Goal: Task Accomplishment & Management: Manage account settings

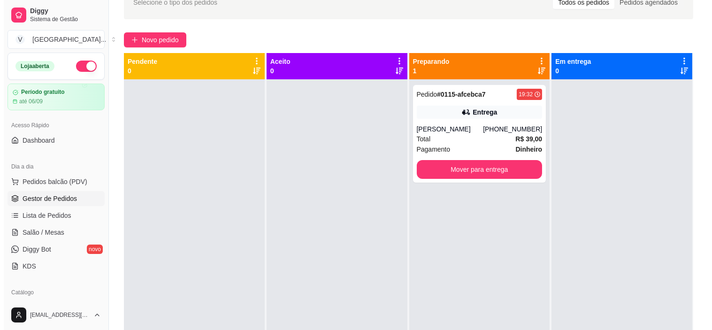
scroll to position [52, 0]
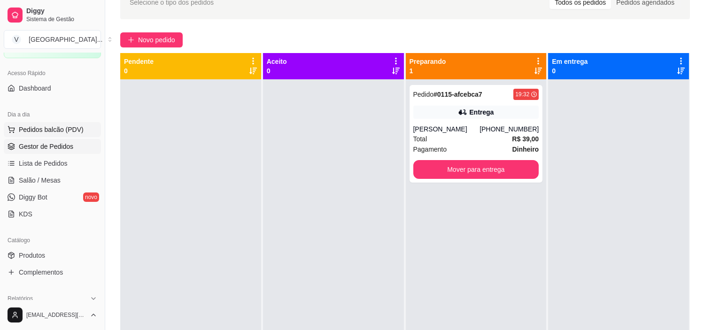
drag, startPoint x: 46, startPoint y: 127, endPoint x: 53, endPoint y: 127, distance: 7.1
click at [52, 128] on span "Pedidos balcão (PDV)" at bounding box center [51, 129] width 65 height 9
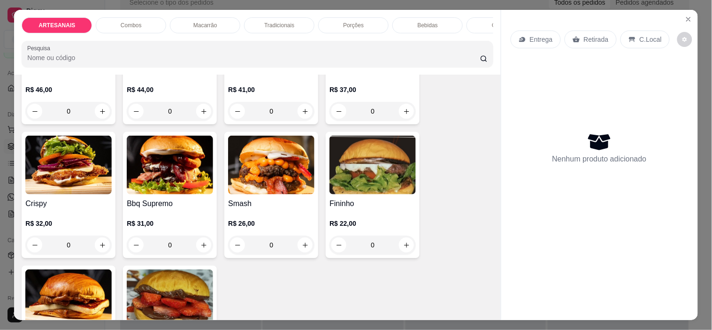
scroll to position [156, 0]
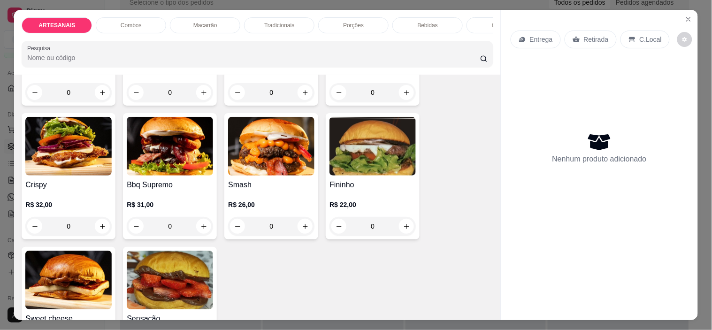
click at [297, 231] on div "0" at bounding box center [271, 226] width 86 height 19
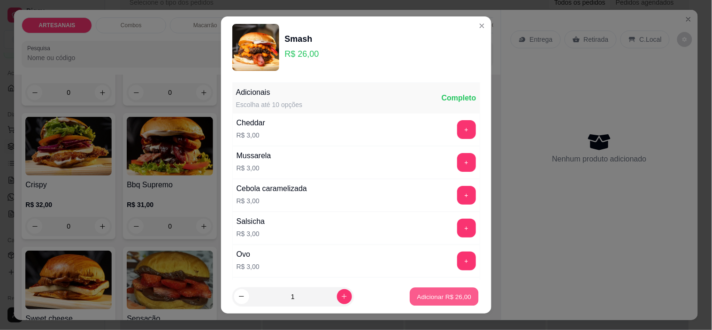
click at [418, 291] on button "Adicionar R$ 26,00" at bounding box center [444, 296] width 69 height 18
type input "1"
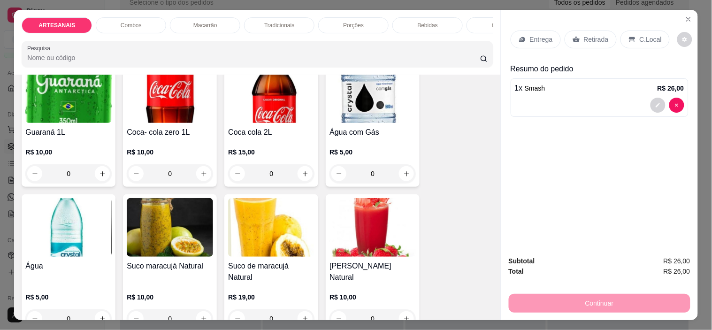
scroll to position [1304, 0]
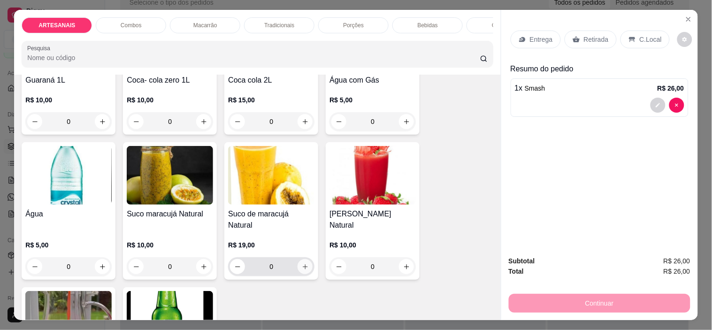
click at [302, 263] on icon "increase-product-quantity" at bounding box center [305, 266] width 7 height 7
type input "1"
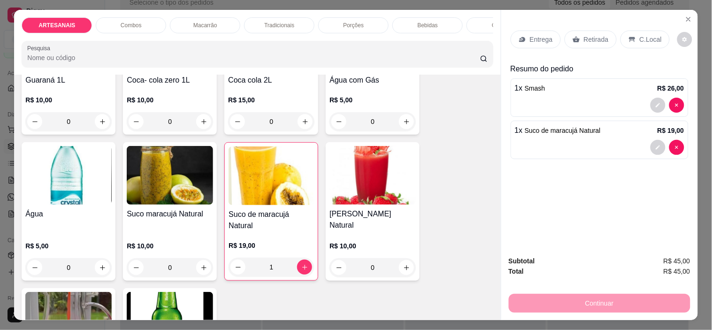
click at [576, 38] on div "Retirada" at bounding box center [591, 40] width 52 height 18
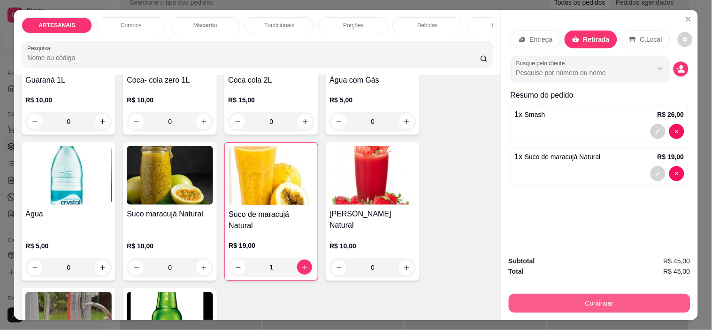
click at [589, 292] on div "Continuar" at bounding box center [600, 302] width 182 height 21
click at [587, 303] on button "Continuar" at bounding box center [599, 303] width 176 height 18
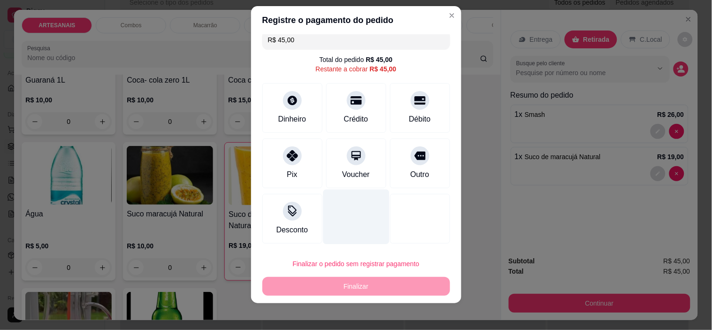
scroll to position [13, 0]
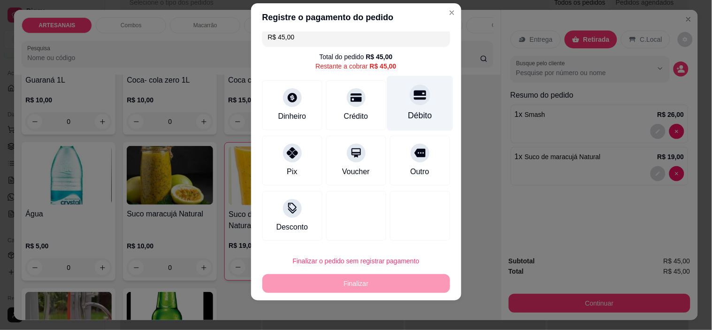
click at [408, 112] on div "Débito" at bounding box center [420, 115] width 24 height 12
type input "R$ 0,00"
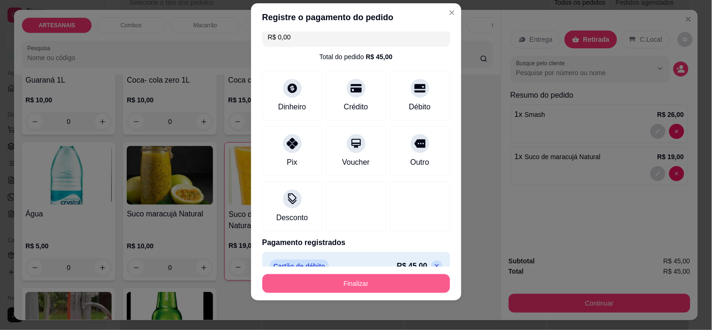
click at [367, 282] on button "Finalizar" at bounding box center [356, 283] width 188 height 19
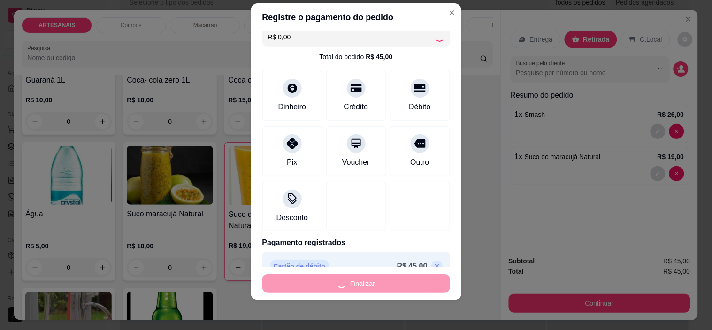
type input "0"
type input "-R$ 45,00"
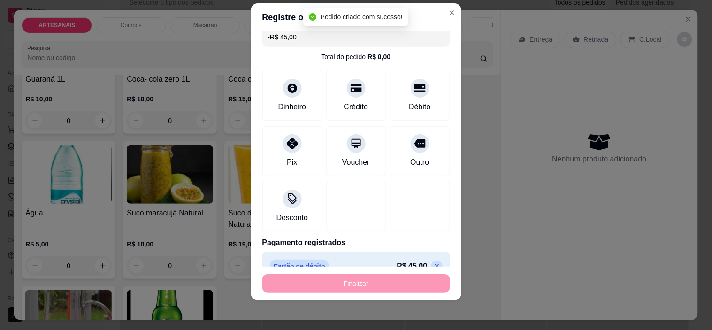
scroll to position [1303, 0]
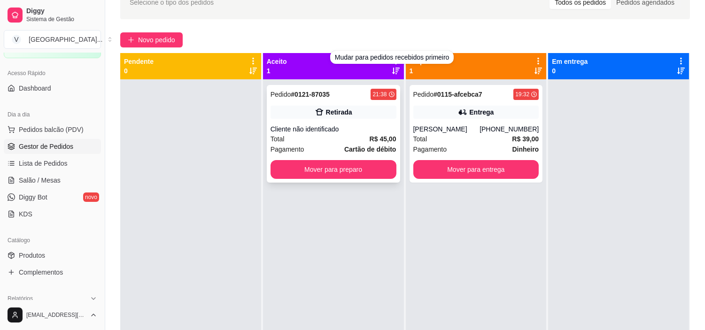
click at [315, 111] on icon at bounding box center [319, 112] width 9 height 9
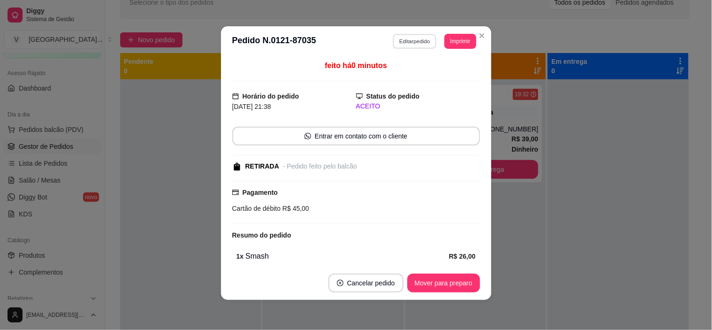
click at [407, 43] on button "Editar pedido" at bounding box center [415, 41] width 44 height 15
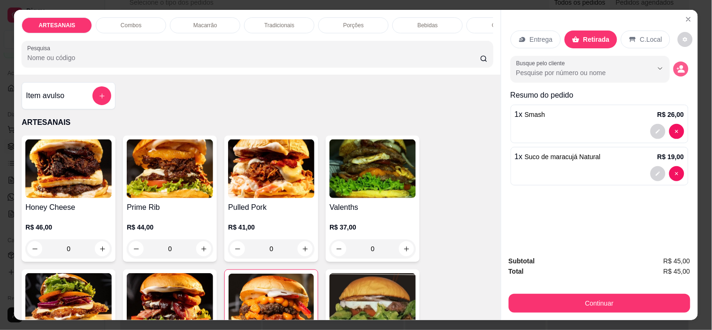
click at [677, 68] on icon "decrease-product-quantity" at bounding box center [681, 69] width 8 height 8
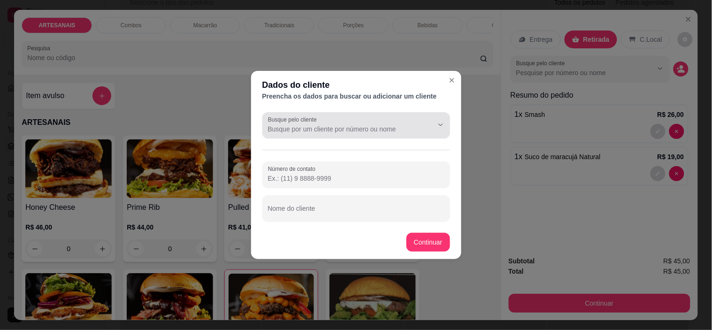
click at [350, 131] on input "Busque pelo cliente" at bounding box center [343, 128] width 150 height 9
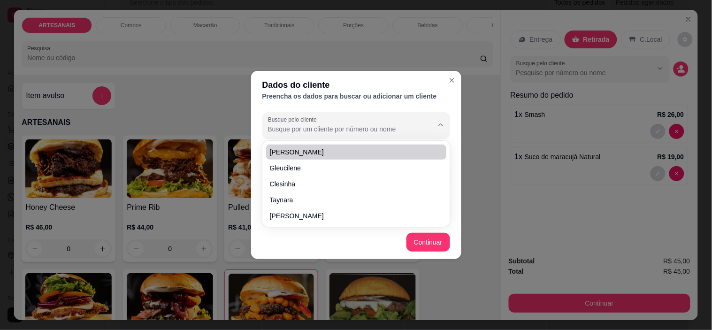
click at [323, 129] on input "Busque pelo cliente" at bounding box center [343, 128] width 150 height 9
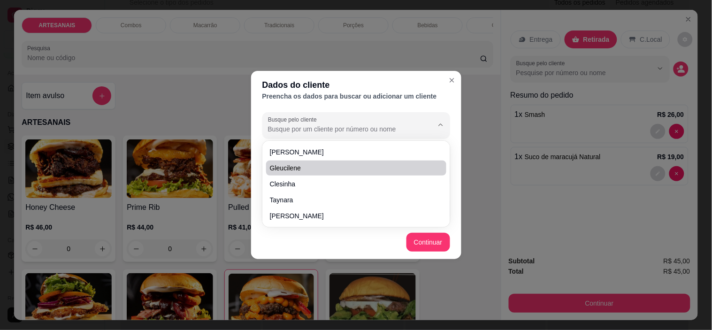
click at [498, 232] on div "Dados do cliente Preencha os dados para buscar ou adicionar um cliente Busque p…" at bounding box center [356, 165] width 712 height 330
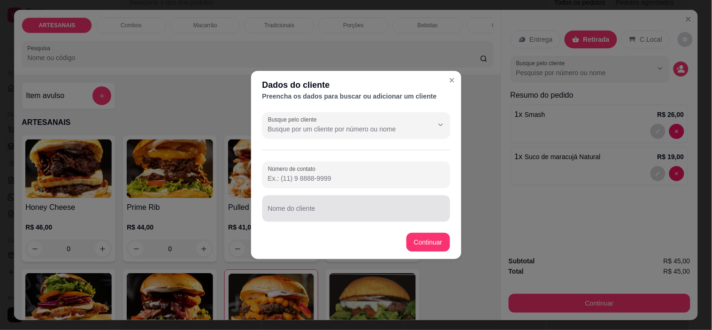
click at [333, 205] on div at bounding box center [356, 208] width 177 height 19
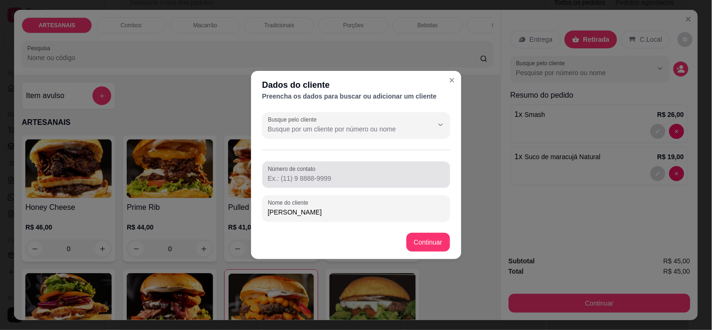
type input "[PERSON_NAME]"
click at [344, 177] on input "Número de contato" at bounding box center [356, 178] width 177 height 9
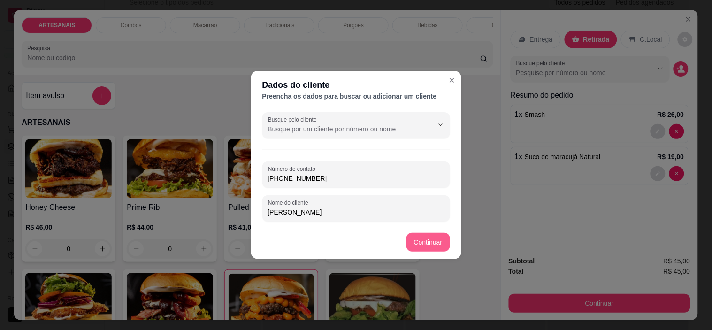
type input "(62) 9902-2882"
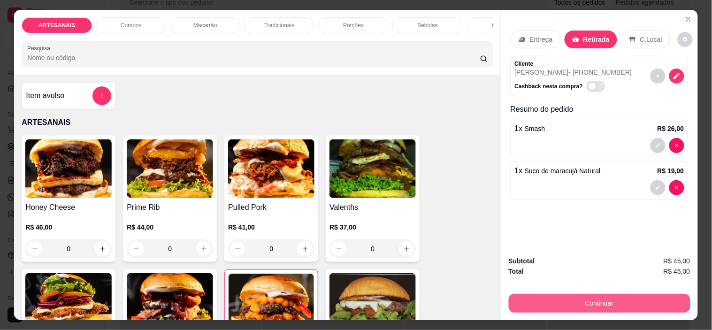
click at [582, 292] on div "Continuar" at bounding box center [600, 302] width 182 height 21
click at [586, 296] on button "Continuar" at bounding box center [600, 303] width 182 height 19
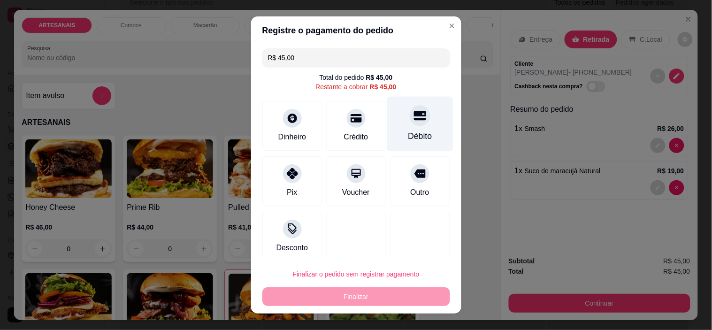
click at [399, 125] on div "Débito" at bounding box center [420, 124] width 66 height 55
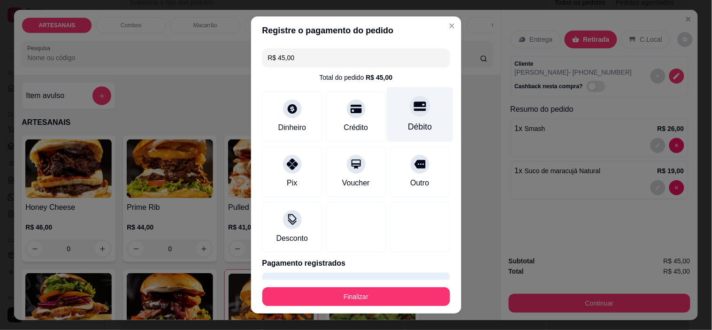
type input "R$ 0,00"
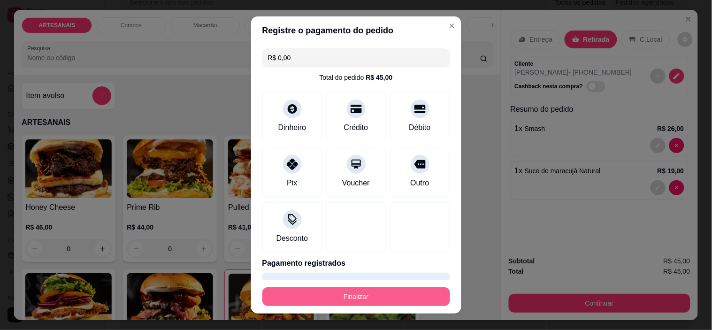
click at [401, 293] on button "Finalizar" at bounding box center [356, 296] width 188 height 19
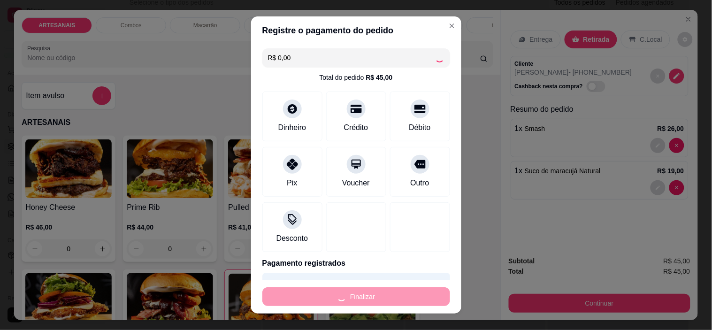
type input "0"
type input "-R$ 45,00"
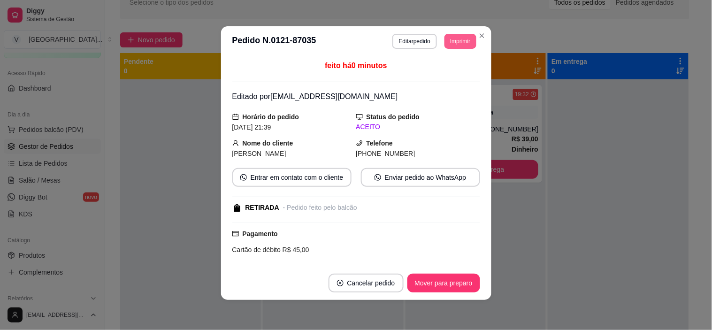
click at [460, 43] on button "Imprimir" at bounding box center [460, 41] width 31 height 15
click at [453, 76] on button "IMPRESSORA" at bounding box center [440, 74] width 66 height 15
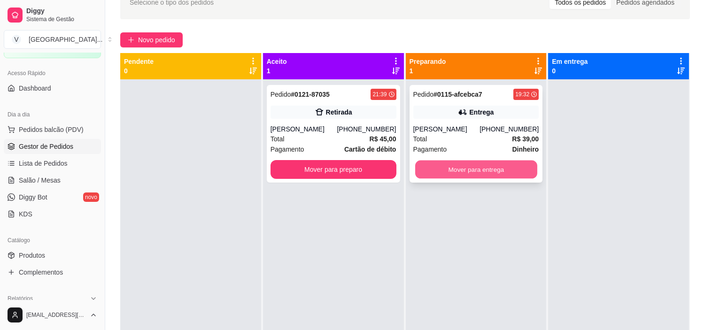
click at [522, 172] on button "Mover para entrega" at bounding box center [476, 170] width 122 height 18
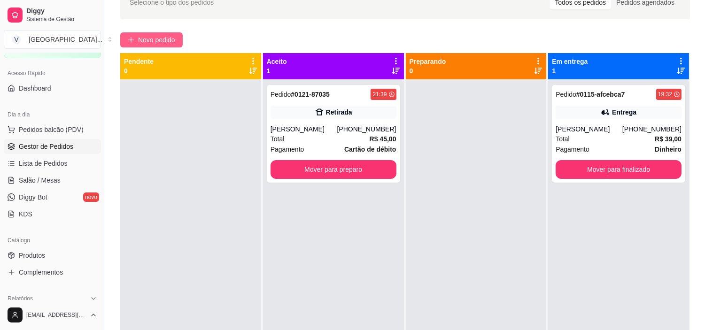
click at [161, 32] on button "Novo pedido" at bounding box center [151, 39] width 62 height 15
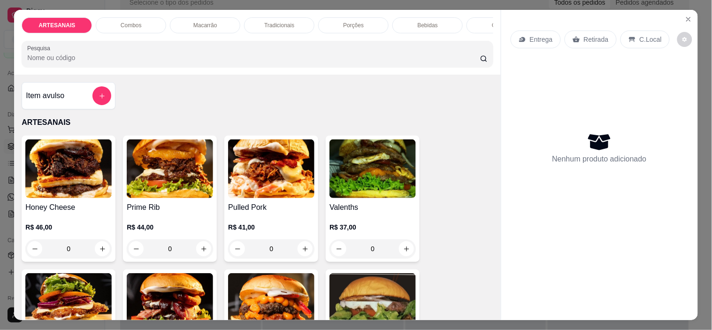
click at [535, 35] on p "Entrega" at bounding box center [541, 39] width 23 height 9
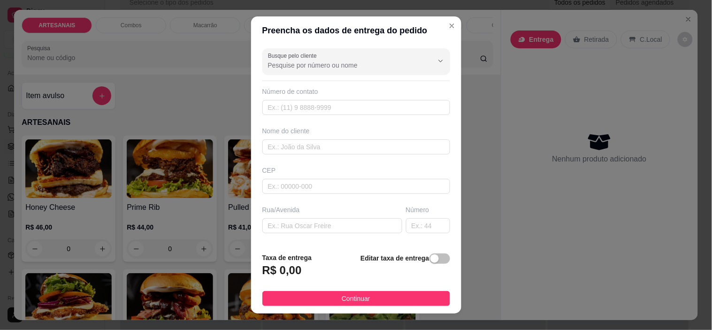
click at [387, 98] on div "Número de contato" at bounding box center [356, 101] width 188 height 28
click at [386, 103] on input "text" at bounding box center [356, 107] width 188 height 15
type input "(62) 9249-3386"
click at [380, 144] on input "text" at bounding box center [356, 146] width 188 height 15
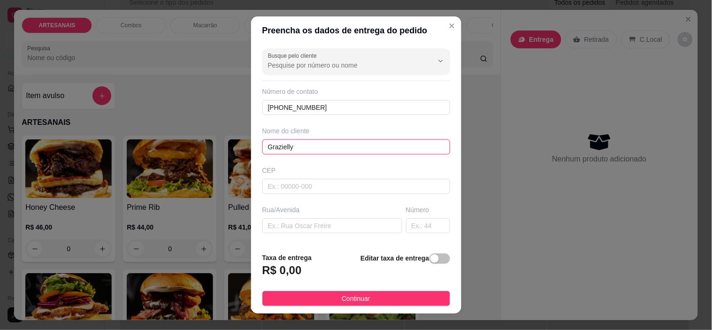
scroll to position [116, 0]
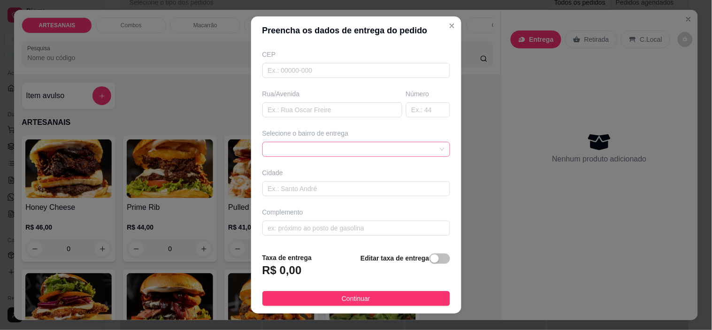
click at [421, 142] on span at bounding box center [356, 149] width 177 height 14
type input "Grazielly"
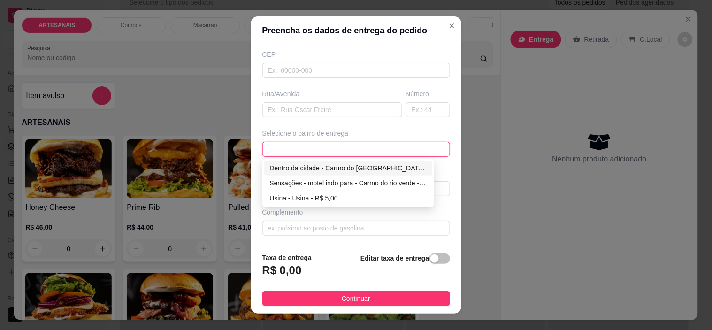
click at [293, 169] on div "Dentro da cidade - Carmo do rio verde - R$ 2,00" at bounding box center [348, 168] width 157 height 10
type input "Carmo do [GEOGRAPHIC_DATA]"
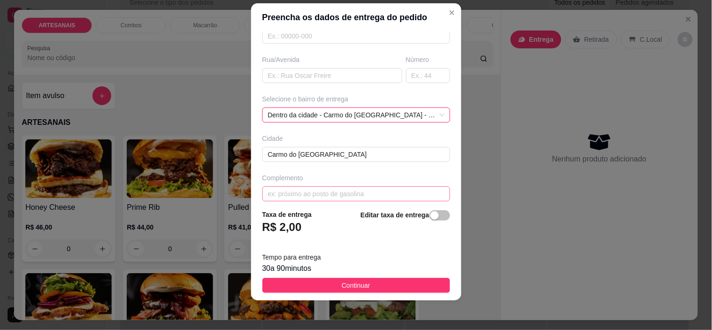
scroll to position [146, 0]
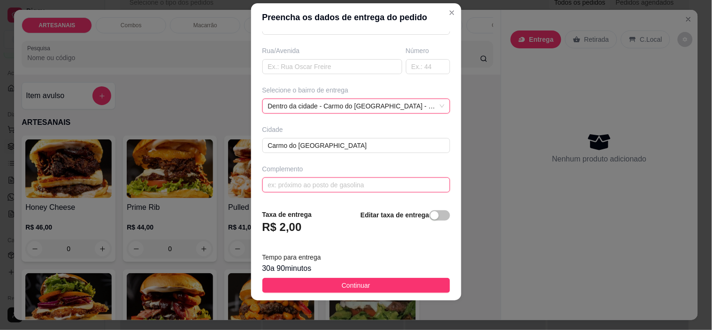
click at [323, 181] on input "text" at bounding box center [356, 184] width 188 height 15
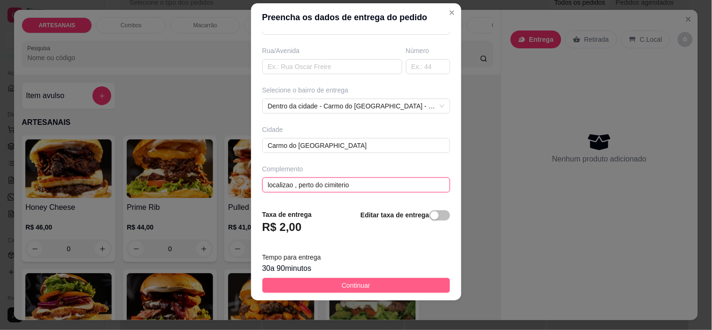
type input "localizao , perto do cimiterio"
click at [355, 289] on span "Continuar" at bounding box center [356, 285] width 29 height 10
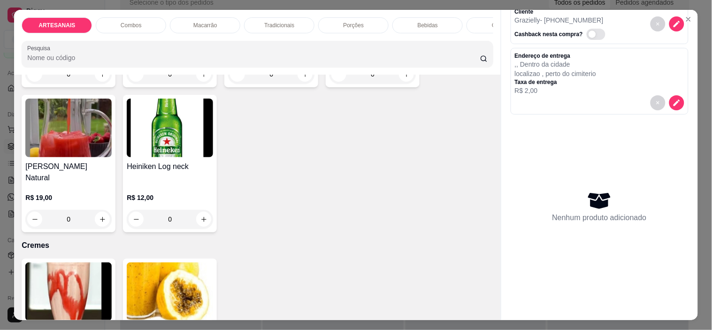
scroll to position [1565, 0]
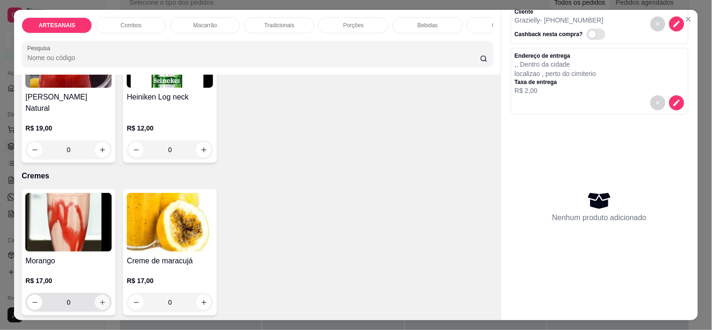
click at [102, 295] on button "increase-product-quantity" at bounding box center [102, 302] width 15 height 15
type input "1"
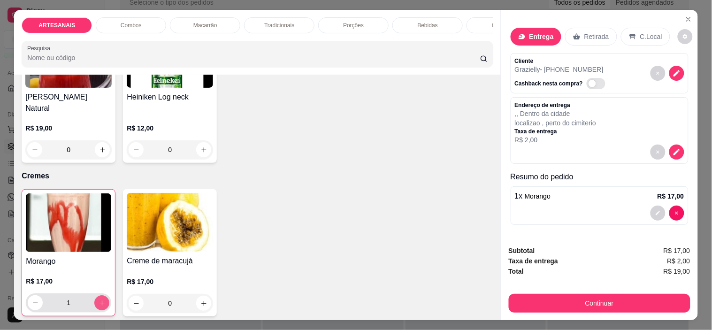
scroll to position [2, 0]
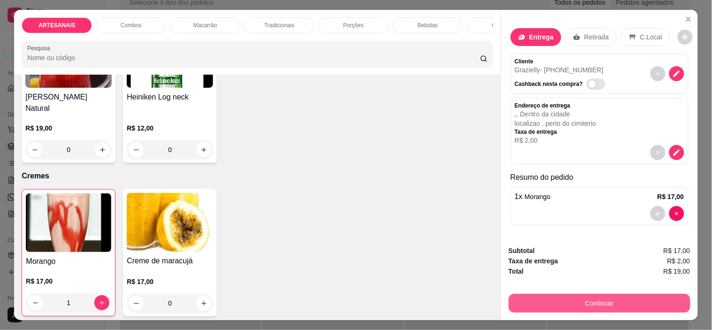
click at [622, 298] on button "Continuar" at bounding box center [600, 303] width 182 height 19
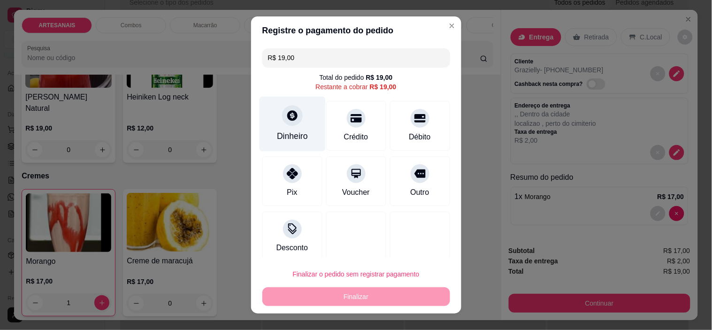
click at [277, 133] on div "Dinheiro" at bounding box center [292, 136] width 31 height 12
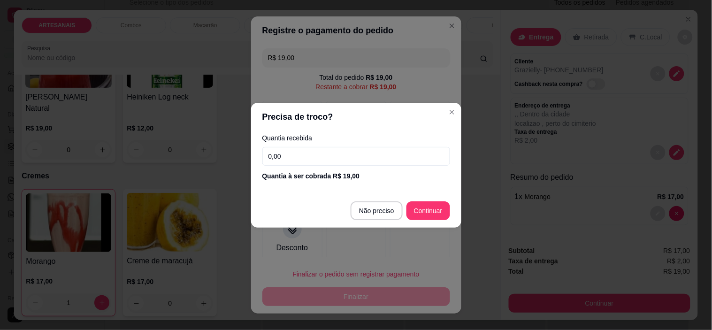
type input "R$ 0,00"
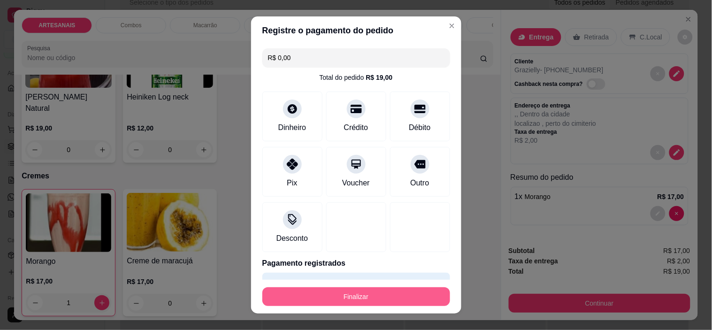
click at [358, 294] on button "Finalizar" at bounding box center [356, 296] width 188 height 19
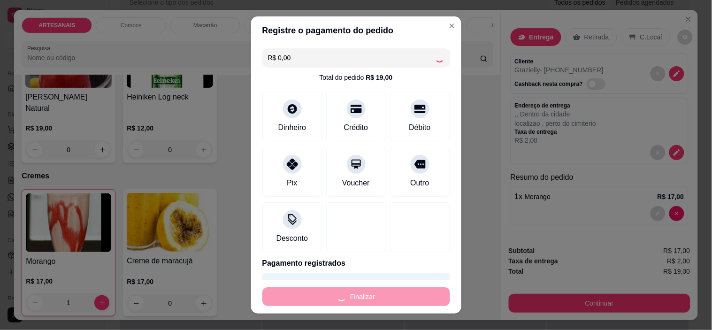
type input "0"
type input "-R$ 19,00"
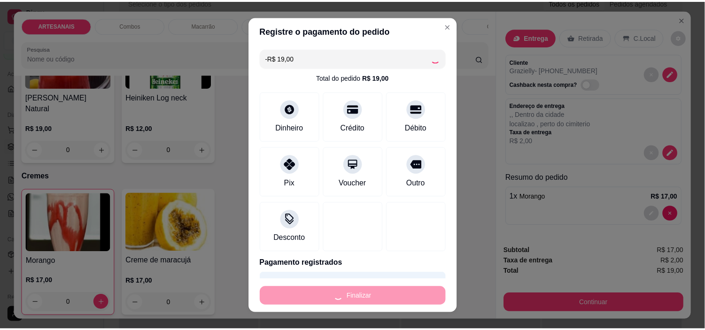
scroll to position [0, 0]
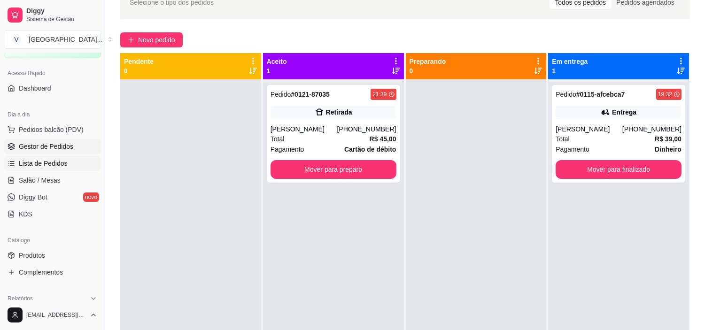
click at [35, 168] on link "Lista de Pedidos" at bounding box center [52, 163] width 97 height 15
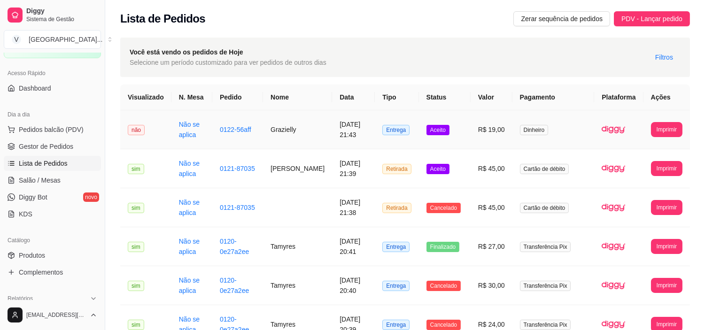
click at [444, 128] on span "Aceito" at bounding box center [437, 130] width 23 height 10
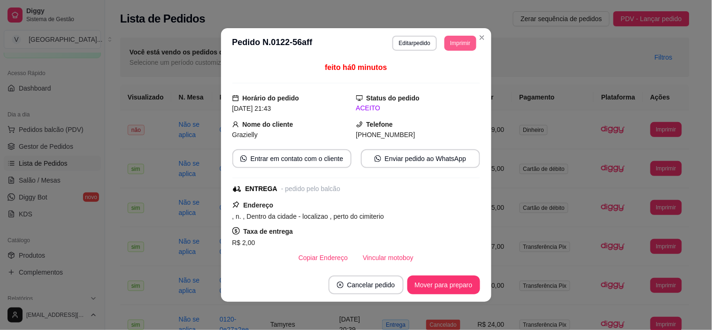
click at [451, 46] on button "Imprimir" at bounding box center [460, 43] width 31 height 15
click at [442, 78] on button "IMPRESSORA" at bounding box center [440, 76] width 68 height 15
click at [440, 283] on button "Mover para preparo" at bounding box center [443, 285] width 73 height 19
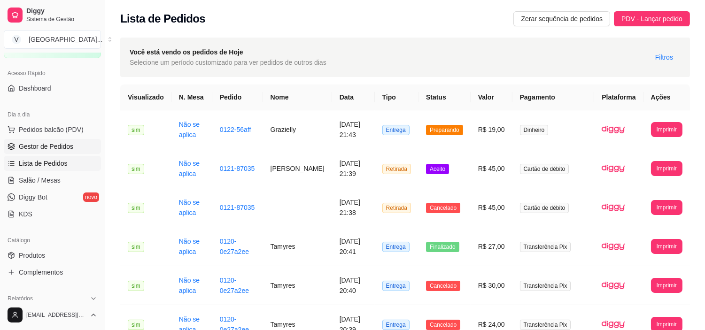
click at [45, 149] on span "Gestor de Pedidos" at bounding box center [46, 146] width 54 height 9
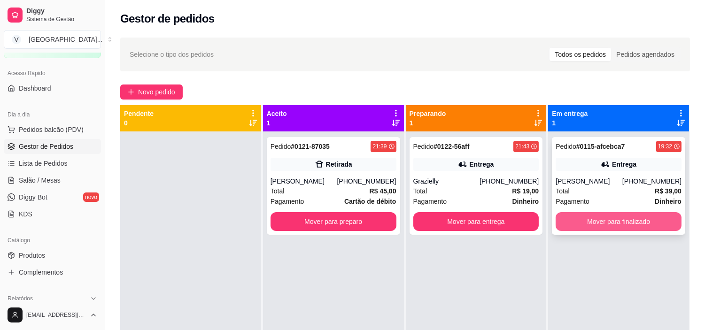
click at [594, 220] on button "Mover para finalizado" at bounding box center [618, 221] width 126 height 19
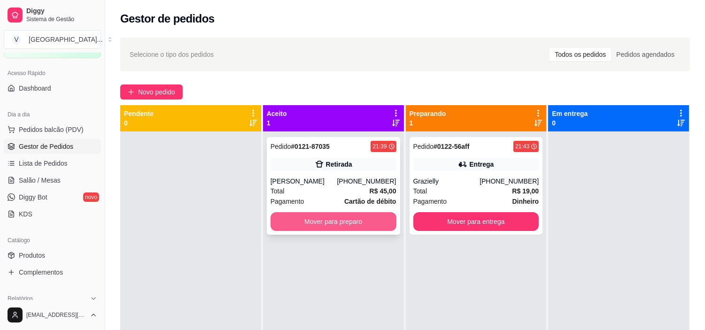
click at [325, 221] on button "Mover para preparo" at bounding box center [333, 221] width 126 height 19
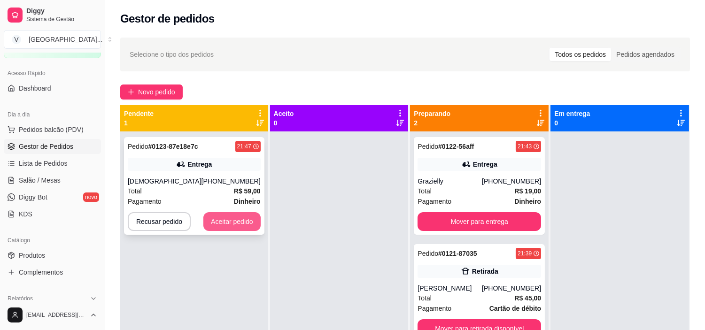
click at [213, 228] on button "Aceitar pedido" at bounding box center [231, 221] width 57 height 19
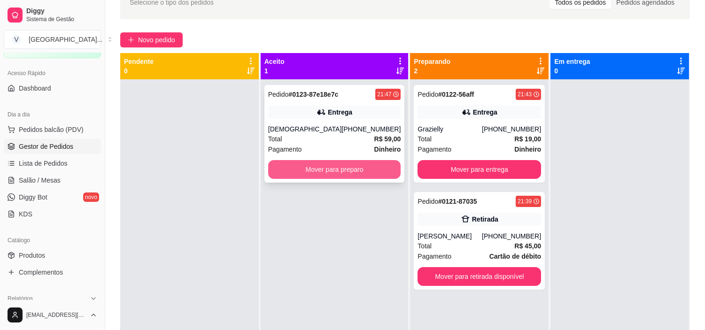
click at [355, 173] on button "Mover para preparo" at bounding box center [334, 169] width 133 height 19
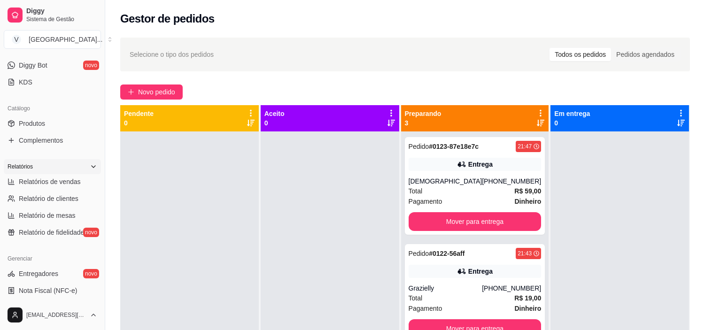
scroll to position [208, 0]
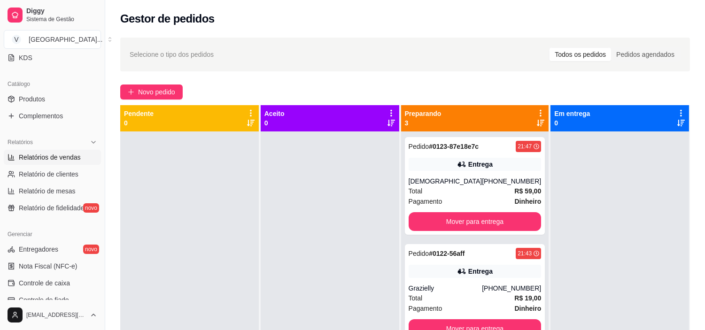
click at [61, 153] on span "Relatórios de vendas" at bounding box center [50, 157] width 62 height 9
select select "ALL"
select select "0"
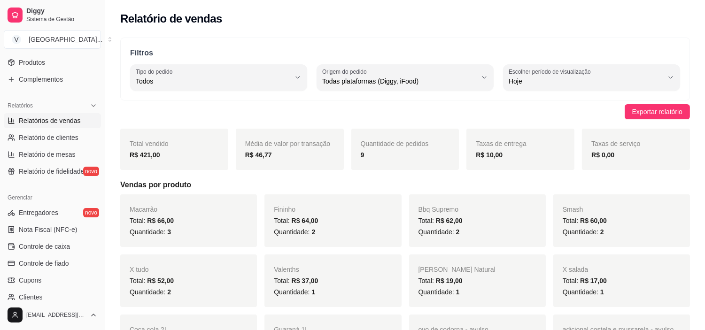
scroll to position [313, 0]
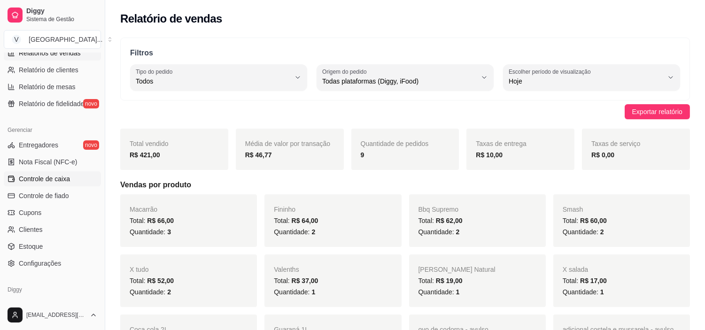
click at [60, 179] on span "Controle de caixa" at bounding box center [44, 178] width 51 height 9
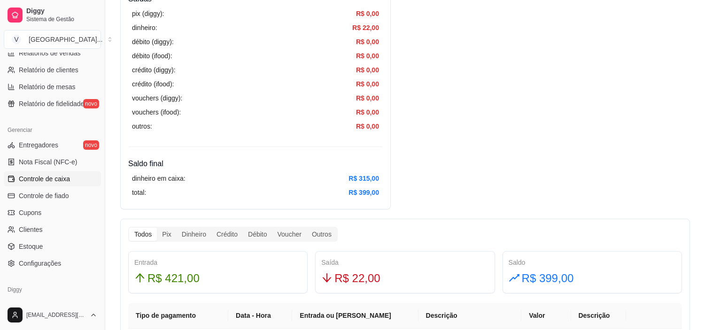
scroll to position [417, 0]
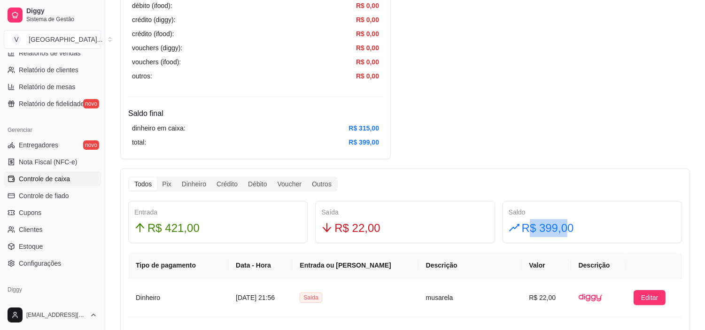
drag, startPoint x: 566, startPoint y: 226, endPoint x: 531, endPoint y: 221, distance: 35.6
click at [531, 221] on span "R$ 399,00" at bounding box center [548, 228] width 52 height 18
click at [495, 85] on div "Resumo Adicionar entrada/saída Data de abertura: 12 de ago de 2025 às 18:38 Sal…" at bounding box center [404, 317] width 569 height 1309
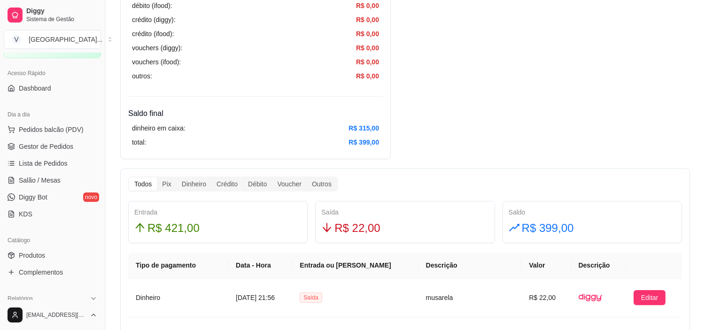
scroll to position [0, 0]
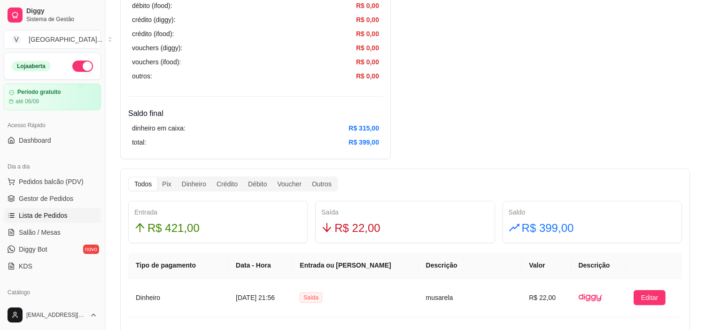
click at [62, 213] on span "Lista de Pedidos" at bounding box center [43, 215] width 49 height 9
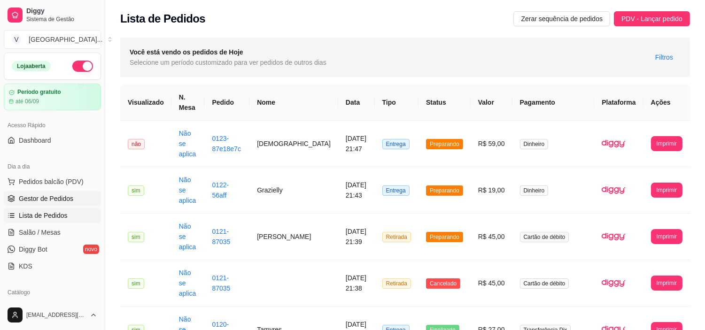
click at [56, 200] on span "Gestor de Pedidos" at bounding box center [46, 198] width 54 height 9
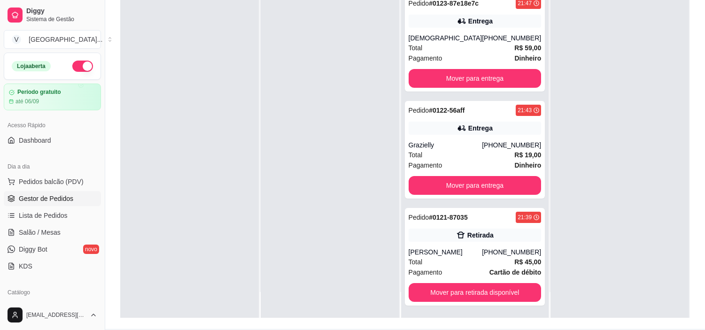
scroll to position [143, 0]
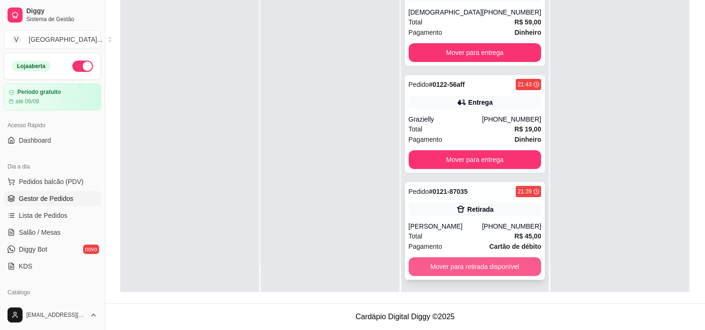
click at [485, 267] on button "Mover para retirada disponível" at bounding box center [474, 266] width 133 height 19
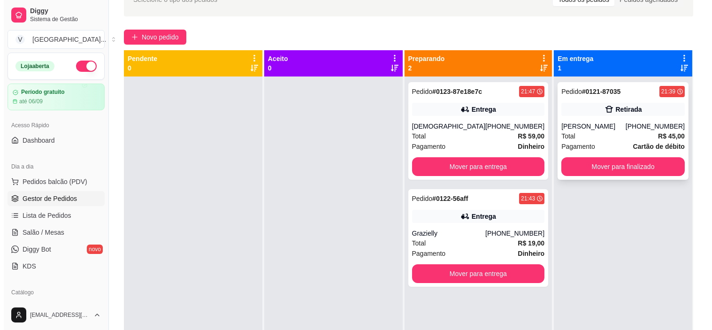
scroll to position [39, 0]
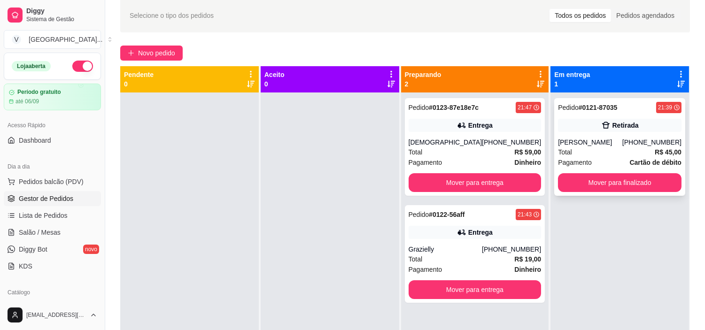
click at [630, 135] on div "Pedido # 0121-87035 21:39 Retirada Julio (62) 9902-2882 Total R$ 45,00 Pagament…" at bounding box center [619, 147] width 131 height 98
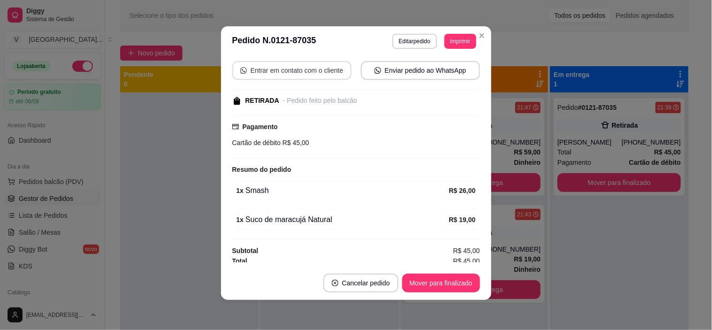
scroll to position [112, 0]
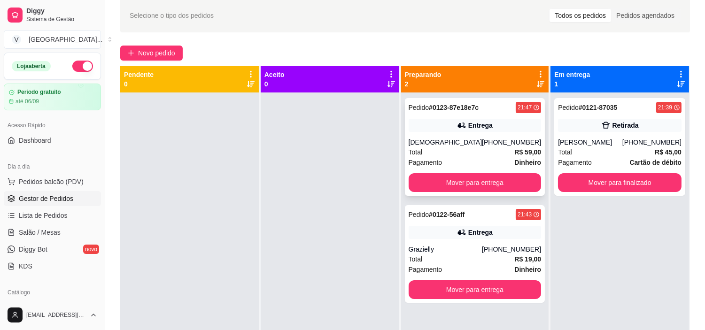
click at [457, 127] on icon at bounding box center [460, 126] width 7 height 6
click at [489, 229] on div "Entrega" at bounding box center [474, 232] width 133 height 13
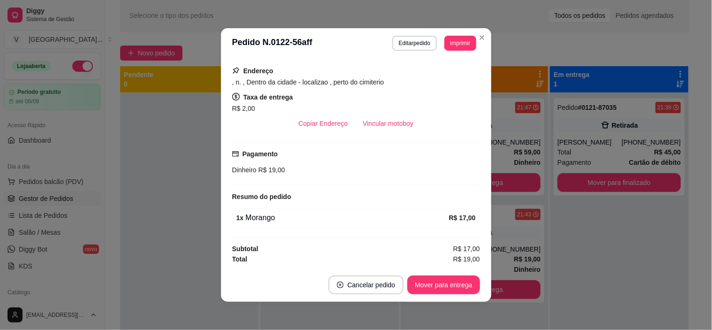
scroll to position [135, 0]
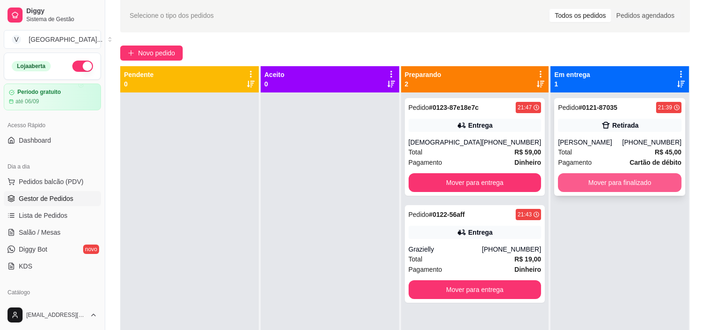
click at [630, 188] on button "Mover para finalizado" at bounding box center [619, 182] width 123 height 19
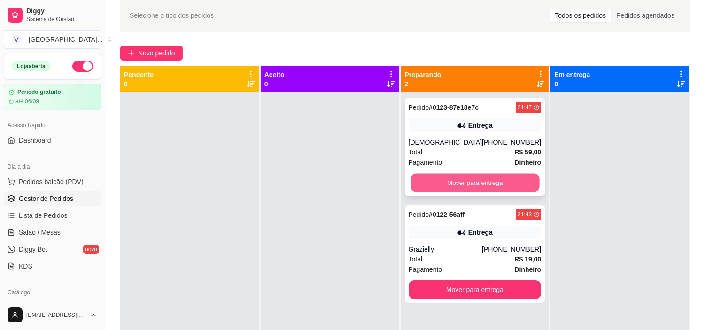
click at [464, 184] on button "Mover para entrega" at bounding box center [474, 183] width 129 height 18
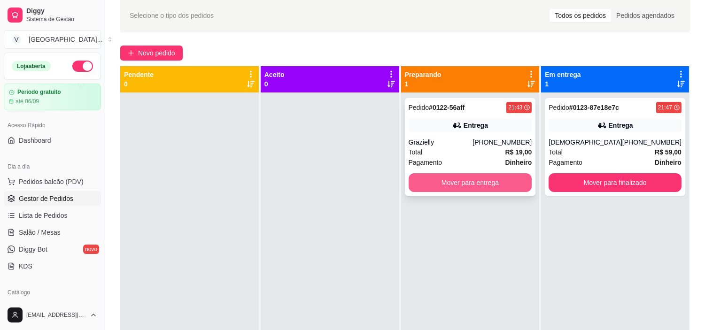
click at [503, 184] on button "Mover para entrega" at bounding box center [469, 182] width 123 height 19
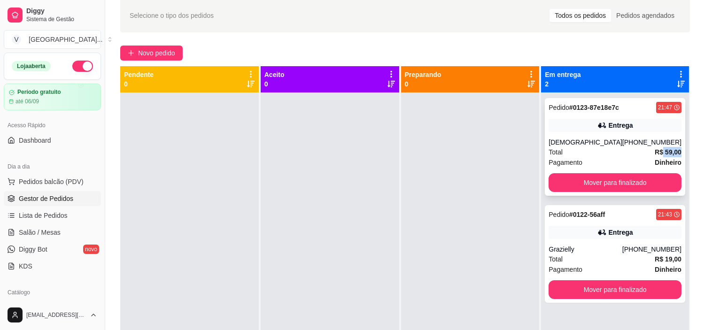
drag, startPoint x: 655, startPoint y: 152, endPoint x: 676, endPoint y: 152, distance: 21.6
click at [676, 152] on div "Pedido # 0123-87e18e7c 21:47 Entrega Cristiane (62) 9842-6007 Total R$ 59,00 Pa…" at bounding box center [615, 147] width 140 height 98
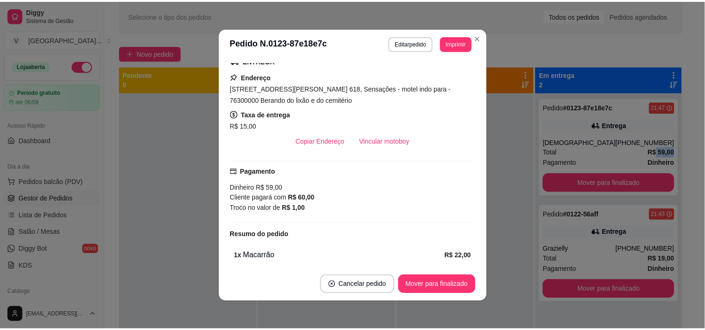
scroll to position [208, 0]
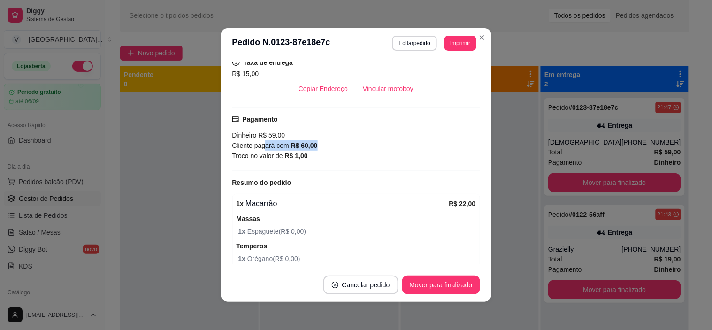
drag, startPoint x: 261, startPoint y: 146, endPoint x: 315, endPoint y: 148, distance: 55.0
click at [315, 148] on div "Cliente pagará com R$ 60,00" at bounding box center [356, 145] width 248 height 10
click at [313, 157] on div "Troco no valor de R$ 1,00" at bounding box center [356, 156] width 248 height 10
drag, startPoint x: 246, startPoint y: 157, endPoint x: 254, endPoint y: 157, distance: 7.5
click at [254, 157] on span "Troco no valor de" at bounding box center [258, 156] width 53 height 8
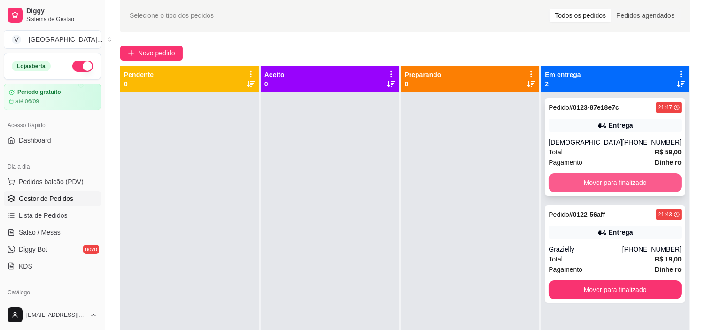
click at [628, 181] on button "Mover para finalizado" at bounding box center [614, 182] width 133 height 19
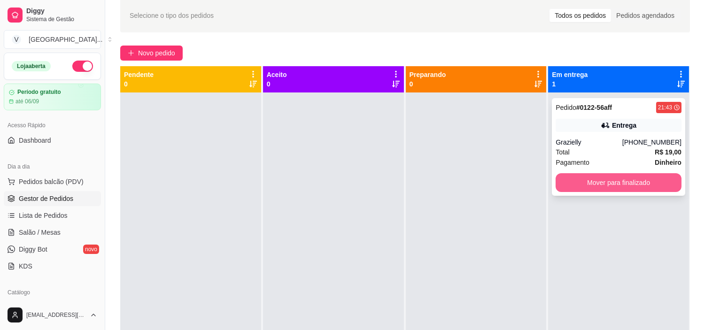
click at [631, 181] on button "Mover para finalizado" at bounding box center [618, 182] width 126 height 19
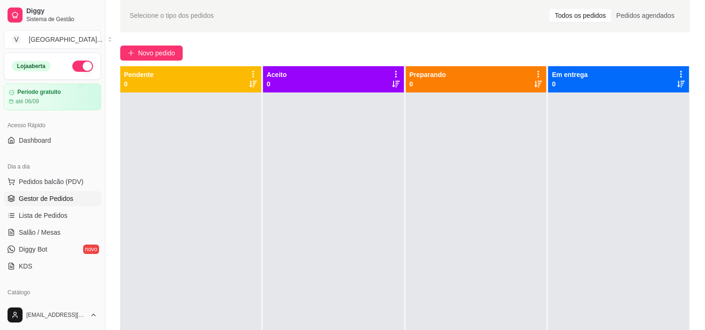
click at [245, 85] on div "Pendente 0" at bounding box center [190, 79] width 133 height 19
click at [252, 86] on icon at bounding box center [253, 84] width 8 height 8
click at [251, 85] on icon at bounding box center [253, 84] width 8 height 8
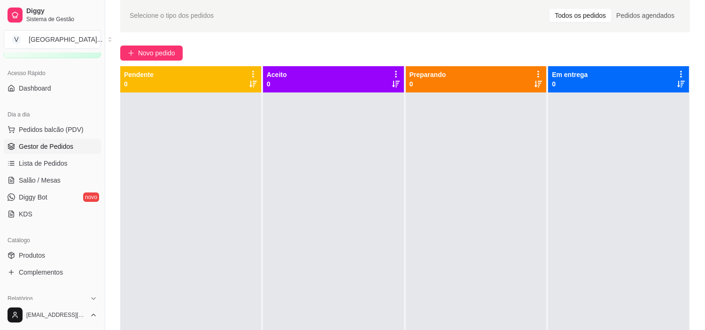
scroll to position [0, 0]
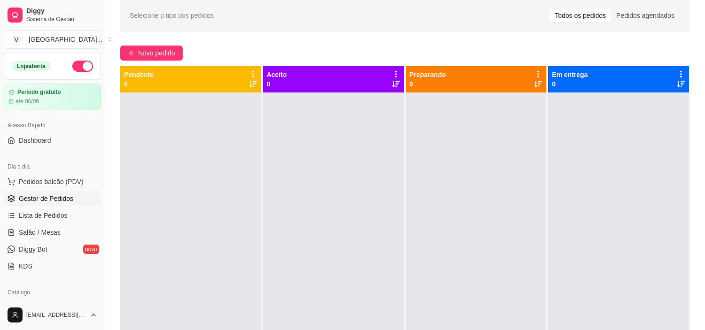
click at [73, 68] on button "button" at bounding box center [82, 66] width 21 height 11
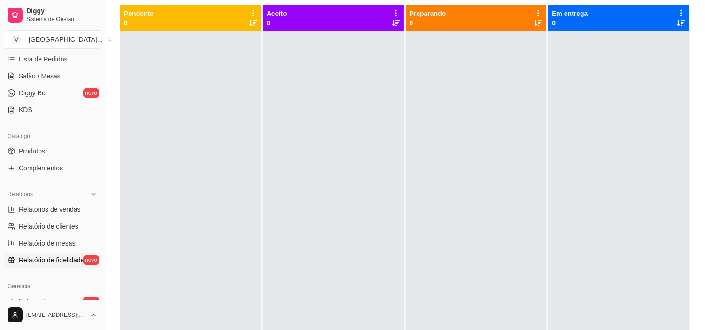
scroll to position [143, 0]
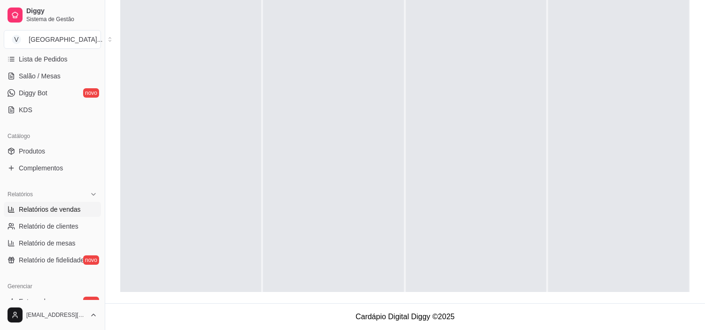
click at [69, 213] on span "Relatórios de vendas" at bounding box center [50, 209] width 62 height 9
select select "ALL"
select select "0"
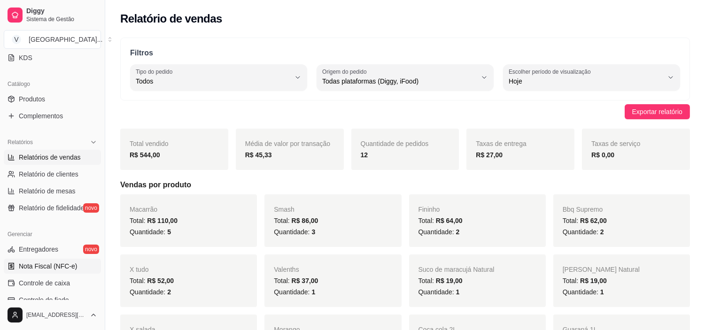
scroll to position [261, 0]
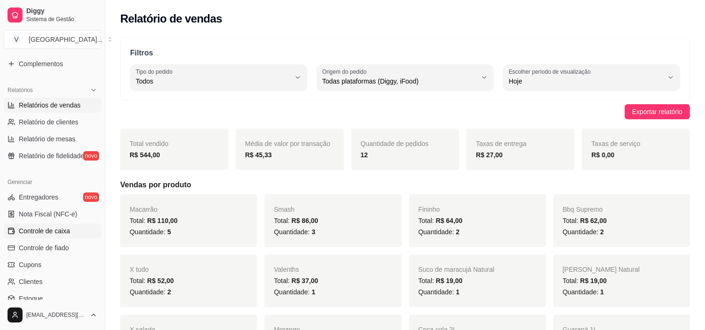
click at [56, 233] on span "Controle de caixa" at bounding box center [44, 230] width 51 height 9
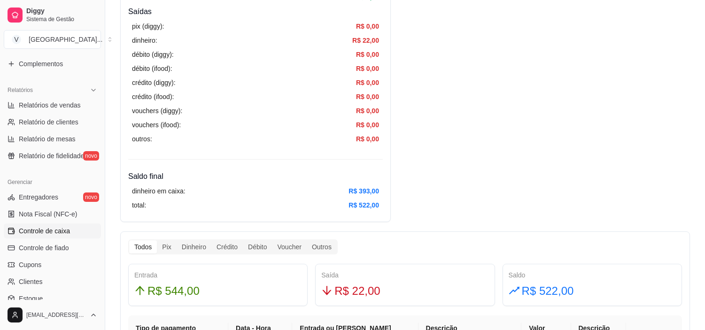
scroll to position [365, 0]
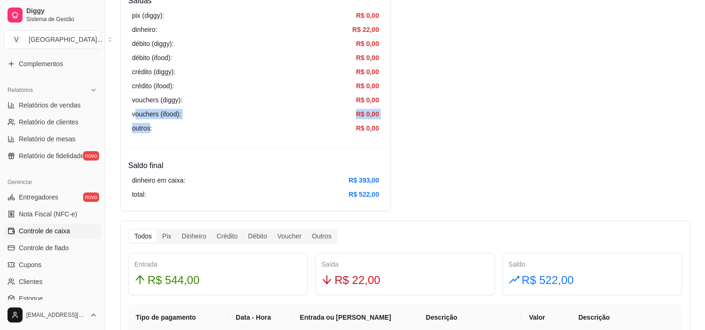
drag, startPoint x: 151, startPoint y: 127, endPoint x: 153, endPoint y: 105, distance: 22.1
click at [135, 110] on div "pix (diggy): R$ 0,00 dinheiro: R$ 22,00 débito (diggy): R$ 0,00 débito (ifood):…" at bounding box center [255, 72] width 254 height 131
drag, startPoint x: 307, startPoint y: 154, endPoint x: 252, endPoint y: 107, distance: 72.3
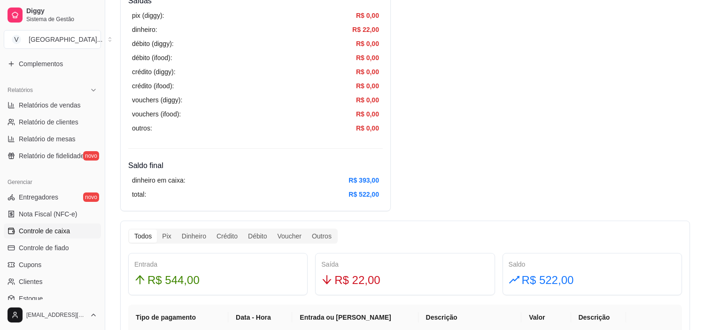
drag, startPoint x: 252, startPoint y: 107, endPoint x: 402, endPoint y: 44, distance: 163.0
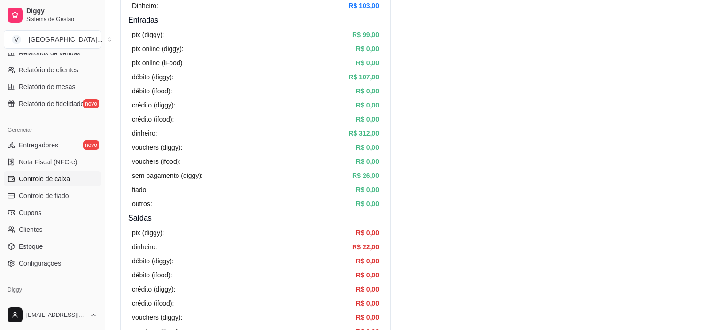
scroll to position [0, 0]
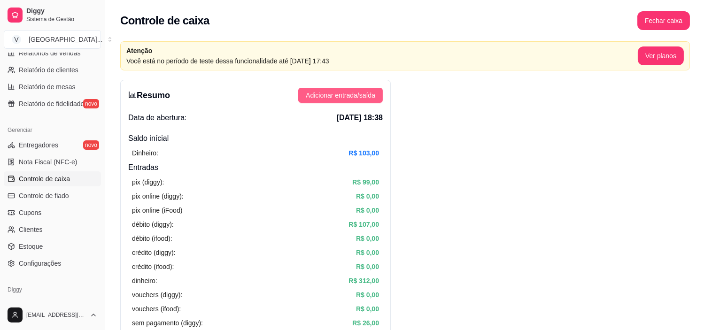
click at [368, 94] on span "Adicionar entrada/saída" at bounding box center [340, 95] width 69 height 10
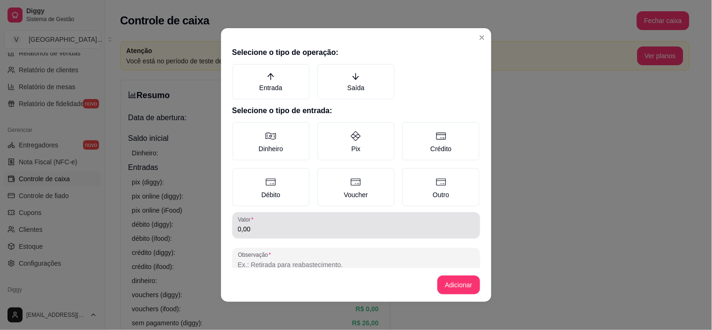
click at [266, 236] on div "Valor 0,00" at bounding box center [356, 225] width 248 height 26
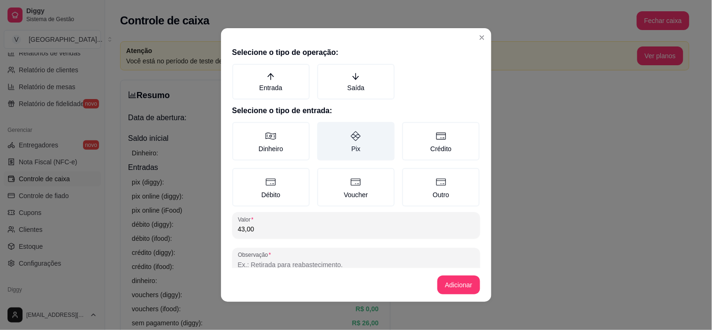
type input "43,00"
click at [366, 138] on label "Pix" at bounding box center [355, 141] width 77 height 38
click at [324, 129] on button "Pix" at bounding box center [321, 126] width 8 height 8
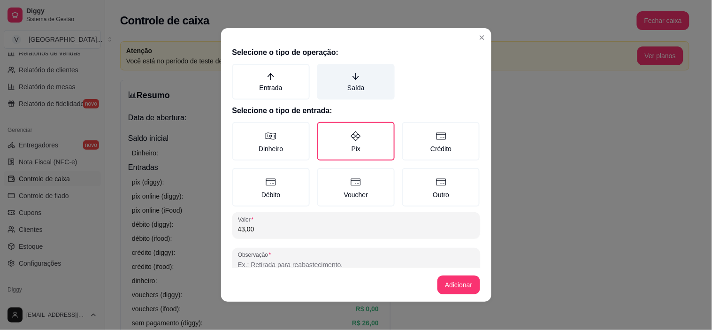
click at [363, 65] on label "Saída" at bounding box center [355, 82] width 77 height 36
click at [324, 65] on button "Saída" at bounding box center [321, 67] width 8 height 8
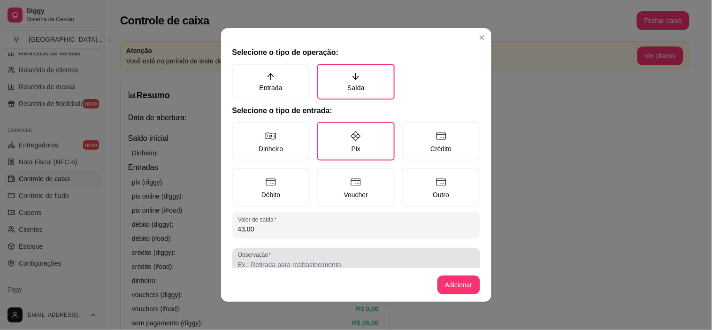
click at [320, 260] on input "Observação" at bounding box center [356, 264] width 237 height 9
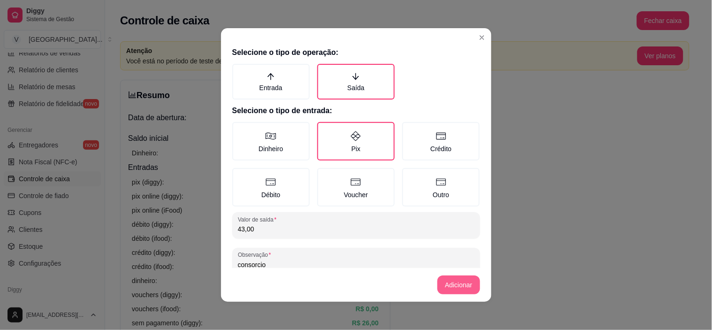
type input "consorcio"
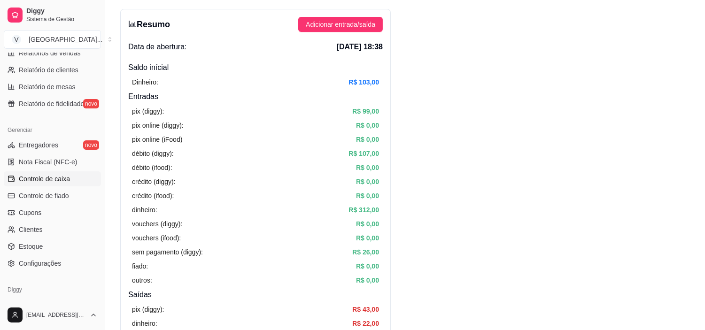
scroll to position [52, 0]
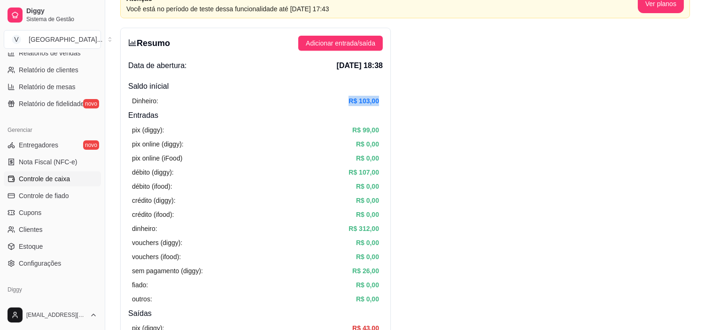
drag, startPoint x: 384, startPoint y: 97, endPoint x: 435, endPoint y: 97, distance: 50.7
click at [207, 129] on div "pix (diggy): R$ 99,00" at bounding box center [255, 130] width 247 height 10
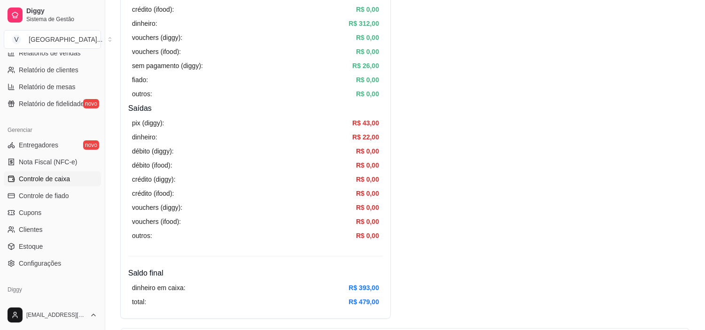
scroll to position [261, 0]
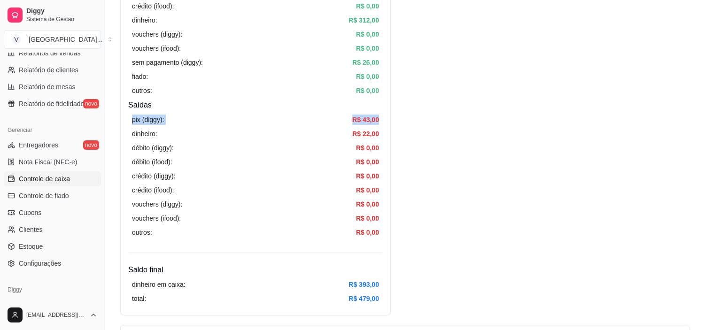
drag, startPoint x: 127, startPoint y: 119, endPoint x: 407, endPoint y: 110, distance: 280.9
drag, startPoint x: 350, startPoint y: 116, endPoint x: 417, endPoint y: 115, distance: 66.7
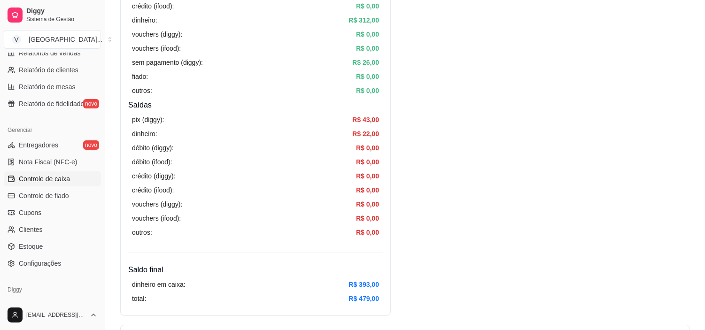
drag, startPoint x: 369, startPoint y: 120, endPoint x: 362, endPoint y: 119, distance: 6.7
click at [362, 119] on article "R$ 43,00" at bounding box center [365, 120] width 27 height 10
drag, startPoint x: 519, startPoint y: 127, endPoint x: 465, endPoint y: 127, distance: 54.0
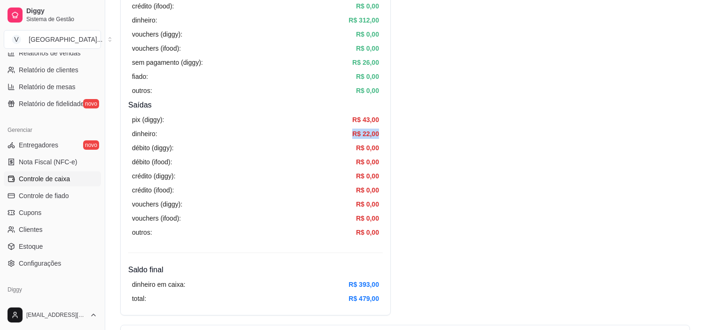
drag, startPoint x: 210, startPoint y: 128, endPoint x: 565, endPoint y: 128, distance: 354.9
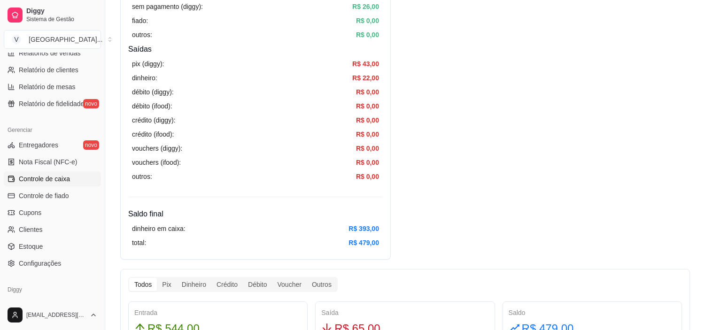
scroll to position [417, 0]
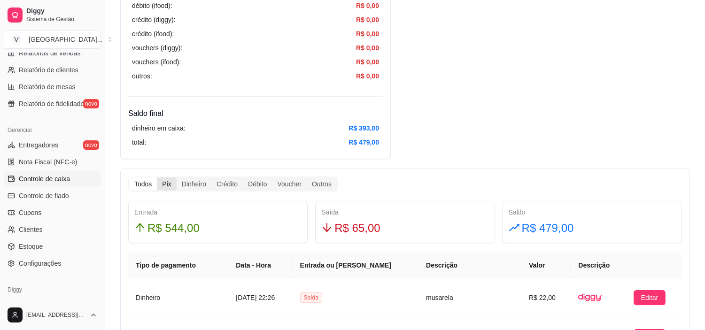
click at [164, 183] on div "Pix" at bounding box center [166, 183] width 19 height 13
click at [157, 177] on input "Pix" at bounding box center [157, 177] width 0 height 0
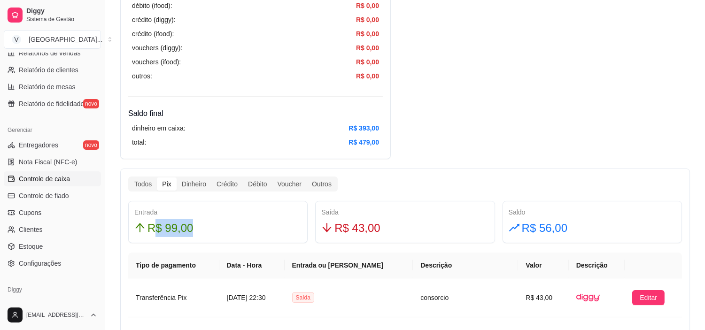
drag, startPoint x: 156, startPoint y: 224, endPoint x: 198, endPoint y: 231, distance: 42.5
click at [198, 231] on div "R$ 99,00" at bounding box center [217, 228] width 167 height 18
drag, startPoint x: 213, startPoint y: 230, endPoint x: 131, endPoint y: 221, distance: 82.2
click at [131, 221] on div "Entrada R$ 99,00" at bounding box center [217, 222] width 179 height 42
click at [219, 241] on div "Entrada R$ 99,00" at bounding box center [217, 222] width 179 height 42
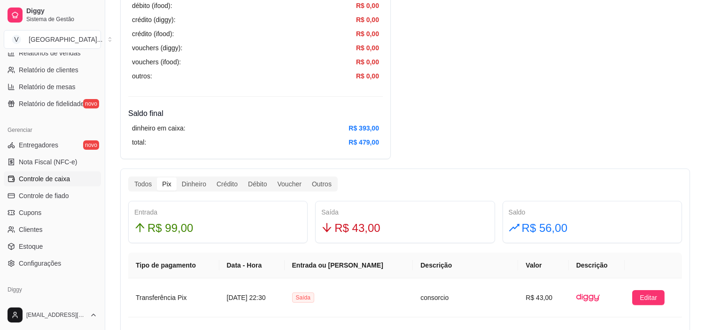
click at [222, 240] on div "Entrada R$ 99,00" at bounding box center [217, 222] width 179 height 42
click at [219, 240] on div "Entrada R$ 99,00" at bounding box center [217, 222] width 179 height 42
click at [199, 188] on div "Dinheiro" at bounding box center [194, 183] width 35 height 13
click at [177, 177] on input "Dinheiro" at bounding box center [177, 177] width 0 height 0
drag, startPoint x: 143, startPoint y: 220, endPoint x: 320, endPoint y: 222, distance: 176.5
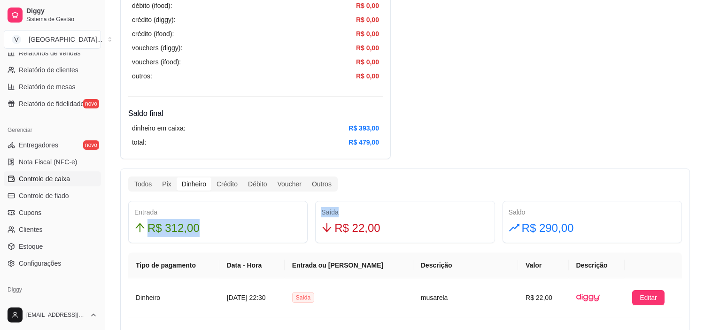
click at [320, 222] on div "Entrada R$ 312,00 Saída R$ 22,00 Saldo R$ 290,00" at bounding box center [404, 222] width 561 height 42
click at [454, 134] on div "Resumo Adicionar entrada/saída Data de abertura: 12 de ago de 2025 às 18:38 Sal…" at bounding box center [404, 259] width 569 height 1192
drag, startPoint x: 536, startPoint y: 219, endPoint x: 621, endPoint y: 228, distance: 85.4
click at [621, 228] on div "R$ 290,00" at bounding box center [591, 228] width 167 height 18
click at [581, 109] on div "Resumo Adicionar entrada/saída Data de abertura: 12 de ago de 2025 às 18:38 Sal…" at bounding box center [404, 259] width 569 height 1192
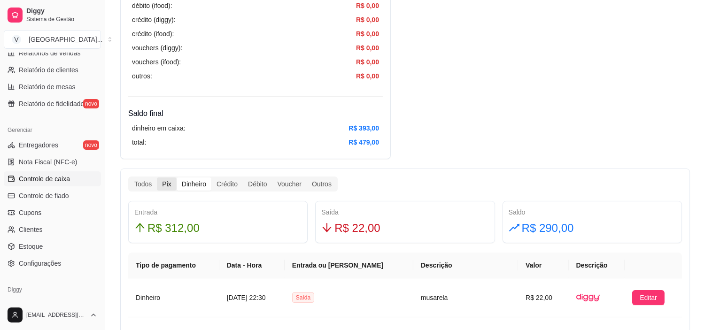
click at [161, 184] on div "Pix" at bounding box center [166, 183] width 19 height 13
click at [157, 177] on input "Pix" at bounding box center [157, 177] width 0 height 0
drag, startPoint x: 194, startPoint y: 227, endPoint x: 193, endPoint y: 143, distance: 84.0
click at [161, 209] on div "Entrada R$ 99,00" at bounding box center [217, 222] width 167 height 30
drag, startPoint x: 581, startPoint y: 231, endPoint x: 516, endPoint y: 231, distance: 64.8
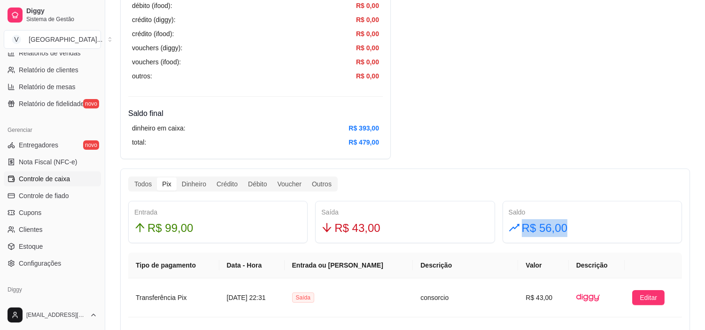
click at [516, 231] on div "R$ 56,00" at bounding box center [591, 228] width 167 height 18
click at [587, 96] on div "Resumo Adicionar entrada/saída Data de abertura: 12 de ago de 2025 às 18:38 Sal…" at bounding box center [404, 201] width 569 height 1076
click at [348, 237] on div "Saída R$ 43,00" at bounding box center [404, 222] width 179 height 42
click at [362, 234] on span "R$ 43,00" at bounding box center [357, 228] width 46 height 18
drag, startPoint x: 373, startPoint y: 234, endPoint x: 357, endPoint y: 221, distance: 21.0
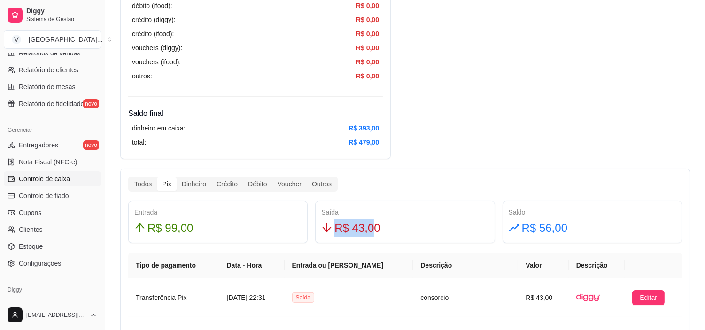
click at [334, 235] on span "R$ 43,00" at bounding box center [357, 228] width 46 height 18
drag, startPoint x: 545, startPoint y: 37, endPoint x: 424, endPoint y: 123, distance: 148.8
click at [545, 40] on div "Resumo Adicionar entrada/saída Data de abertura: 12 de ago de 2025 às 18:38 Sal…" at bounding box center [404, 201] width 569 height 1076
drag, startPoint x: 564, startPoint y: 221, endPoint x: 517, endPoint y: 220, distance: 47.0
click at [517, 220] on div "R$ 56,00" at bounding box center [591, 228] width 167 height 18
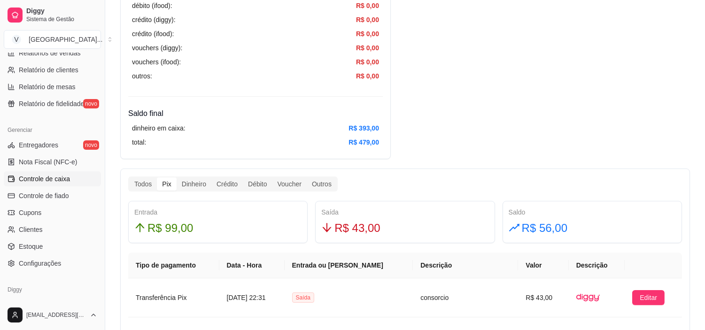
click at [557, 111] on div "Resumo Adicionar entrada/saída Data de abertura: 12 de ago de 2025 às 18:38 Sal…" at bounding box center [404, 201] width 569 height 1076
click at [218, 184] on div "Crédito" at bounding box center [226, 183] width 31 height 13
click at [211, 177] on input "Crédito" at bounding box center [211, 177] width 0 height 0
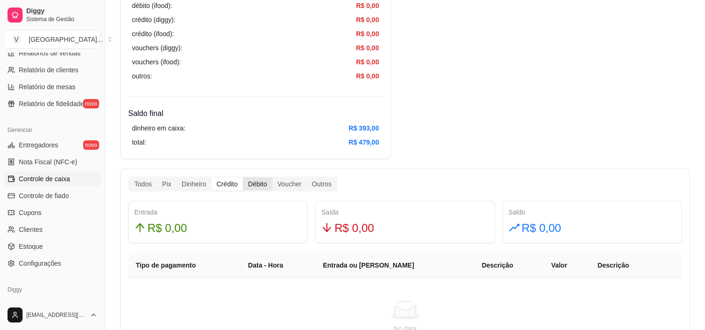
click at [245, 181] on div "Débito" at bounding box center [257, 183] width 29 height 13
click at [243, 177] on input "Débito" at bounding box center [243, 177] width 0 height 0
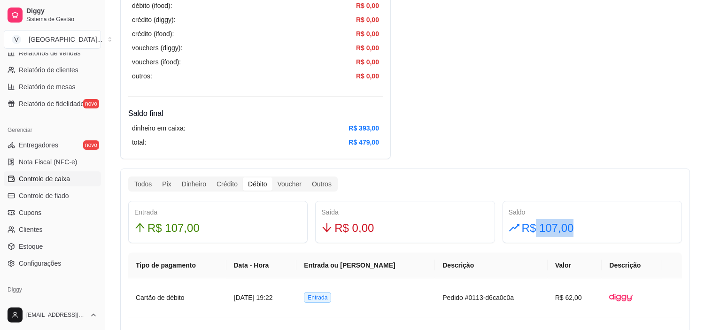
drag, startPoint x: 535, startPoint y: 231, endPoint x: 709, endPoint y: 231, distance: 173.7
click at [299, 185] on div "Voucher" at bounding box center [289, 183] width 34 height 13
click at [272, 177] on input "Voucher" at bounding box center [272, 177] width 0 height 0
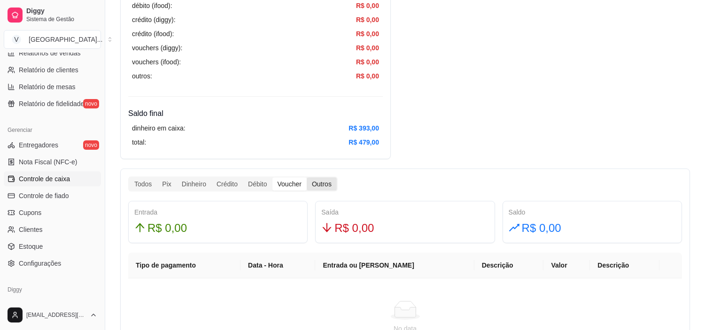
click at [323, 180] on div "Outros" at bounding box center [322, 183] width 30 height 13
click at [307, 177] on input "Outros" at bounding box center [307, 177] width 0 height 0
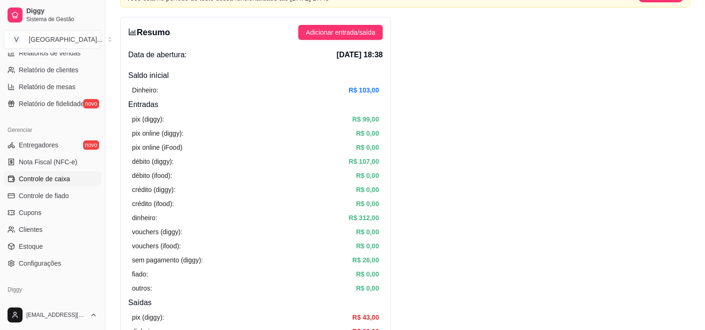
scroll to position [0, 0]
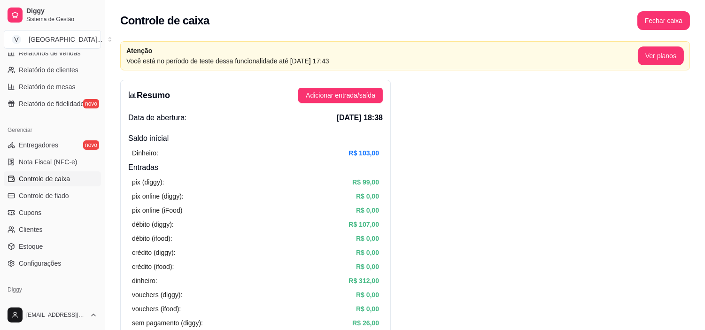
drag, startPoint x: 190, startPoint y: 135, endPoint x: 346, endPoint y: 210, distance: 173.4
click at [344, 214] on div "Resumo Adicionar entrada/saída Data de abertura: 12 de ago de 2025 às 18:38 Sal…" at bounding box center [255, 328] width 270 height 496
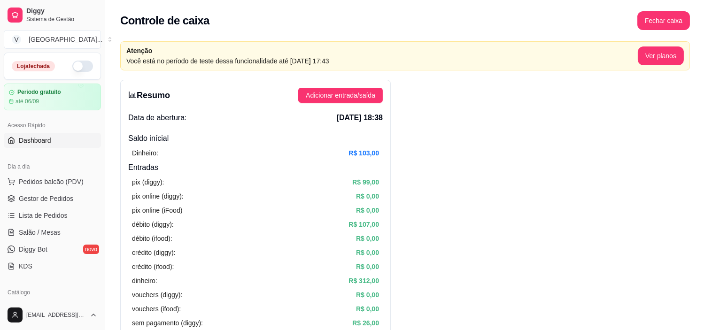
click at [40, 144] on span "Dashboard" at bounding box center [35, 140] width 32 height 9
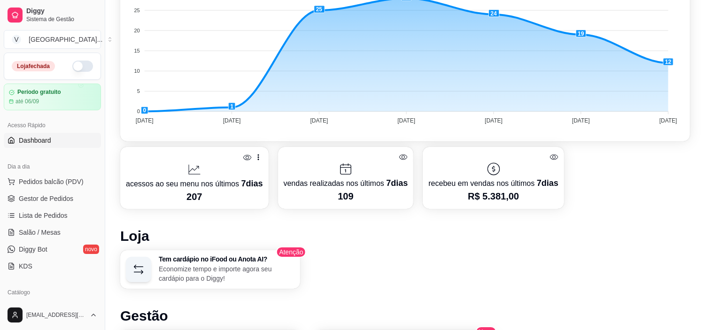
scroll to position [353, 0]
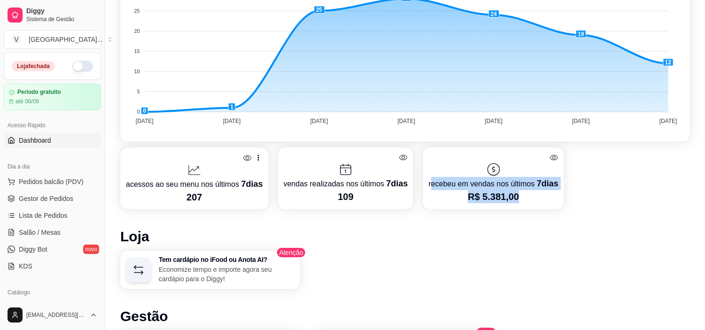
drag, startPoint x: 492, startPoint y: 198, endPoint x: 449, endPoint y: 231, distance: 53.9
click at [428, 186] on div "recebeu em vendas nos últimos 7 dias R$ 5.381,00" at bounding box center [493, 178] width 130 height 50
drag, startPoint x: 449, startPoint y: 231, endPoint x: 402, endPoint y: 213, distance: 50.8
click at [443, 228] on h1 "Loja" at bounding box center [404, 236] width 569 height 17
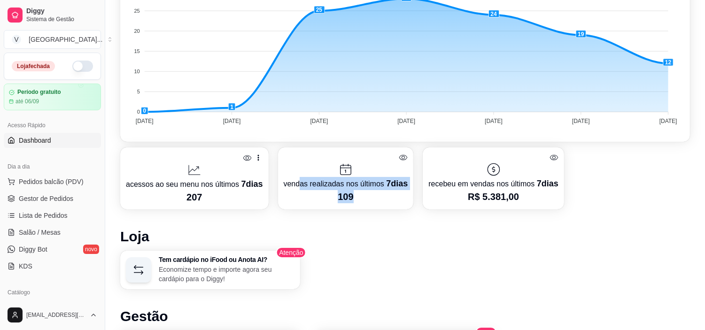
drag, startPoint x: 379, startPoint y: 197, endPoint x: 221, endPoint y: 207, distance: 158.0
click at [285, 188] on div "vendas realizadas nos últimos 7 dias 109" at bounding box center [346, 178] width 124 height 50
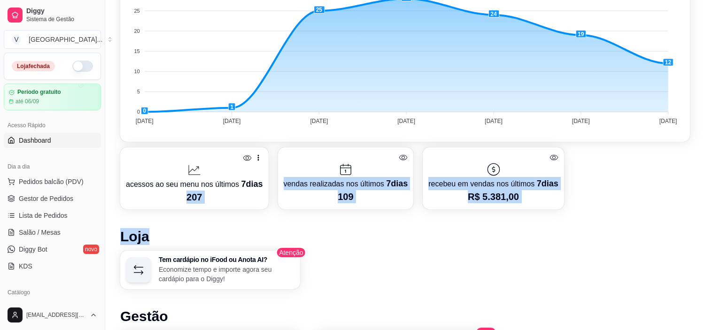
drag, startPoint x: 210, startPoint y: 209, endPoint x: 184, endPoint y: 202, distance: 26.8
click at [184, 202] on div "Desempenho Últimos 7 dias Número de pedidos Você está vendo os pedidos recebido…" at bounding box center [404, 207] width 569 height 590
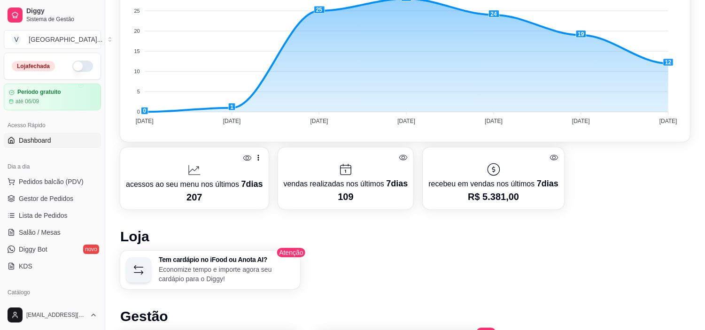
click at [478, 284] on div "Tem cardápio no iFood ou Anota AI? Economize tempo e importe agora seu cardápio…" at bounding box center [404, 270] width 569 height 38
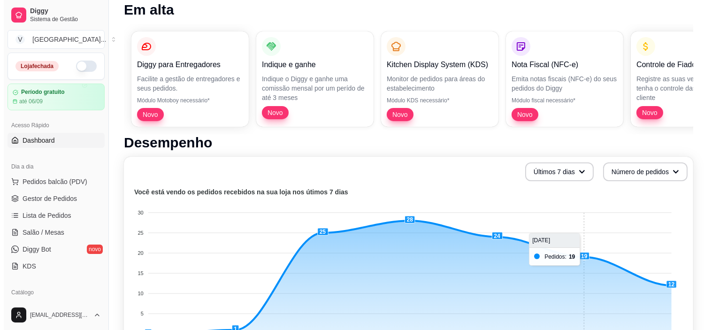
scroll to position [92, 0]
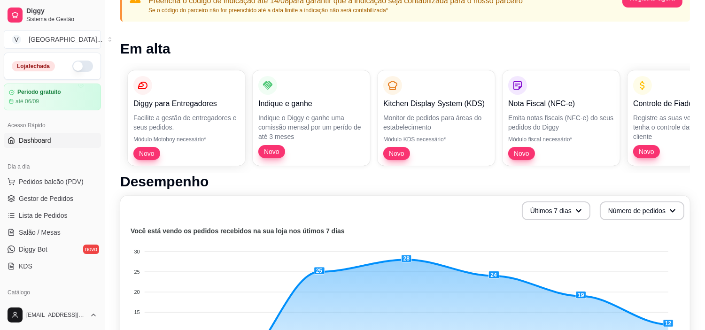
click at [77, 63] on button "button" at bounding box center [82, 66] width 21 height 11
click at [72, 66] on button "button" at bounding box center [82, 66] width 21 height 11
click at [64, 182] on span "Pedidos balcão (PDV)" at bounding box center [51, 181] width 65 height 9
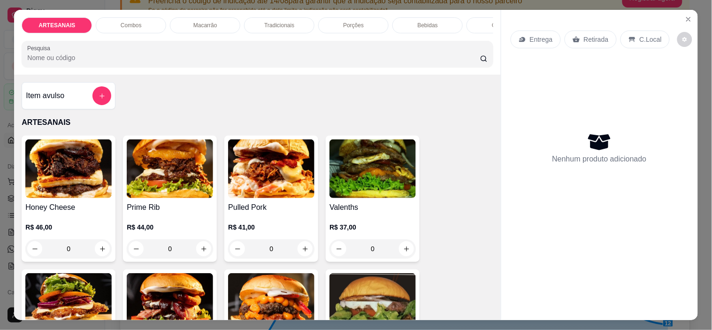
click at [530, 38] on p "Entrega" at bounding box center [541, 39] width 23 height 9
click at [640, 35] on p "C.Local" at bounding box center [651, 39] width 22 height 9
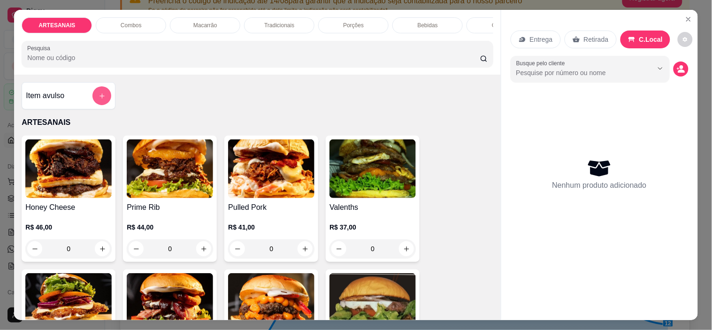
click at [105, 97] on button "add-separate-item" at bounding box center [101, 95] width 19 height 19
click at [685, 29] on div "Entrega Retirada C.Local Busque pelo cliente Nenhum produto adicionado" at bounding box center [599, 157] width 197 height 295
click at [682, 32] on button "decrease-product-quantity" at bounding box center [685, 39] width 15 height 15
click at [688, 74] on span "Automatic updates" at bounding box center [687, 73] width 19 height 11
click at [684, 74] on input "Automatic updates" at bounding box center [680, 77] width 6 height 6
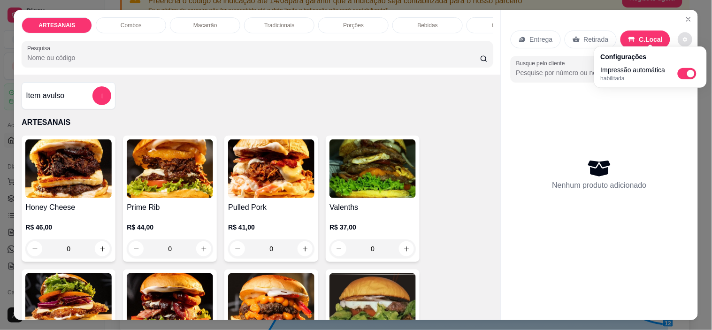
click at [691, 74] on span "Automatic updates" at bounding box center [691, 74] width 8 height 8
click at [684, 74] on input "Automatic updates" at bounding box center [680, 77] width 6 height 6
checkbox input "false"
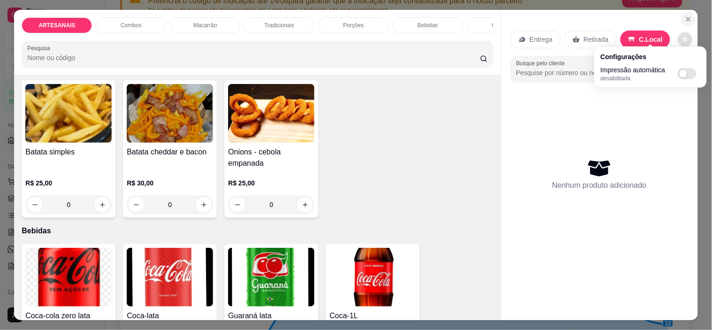
click at [687, 20] on button "Close" at bounding box center [688, 19] width 15 height 15
click at [687, 17] on icon "Close" at bounding box center [689, 19] width 4 height 4
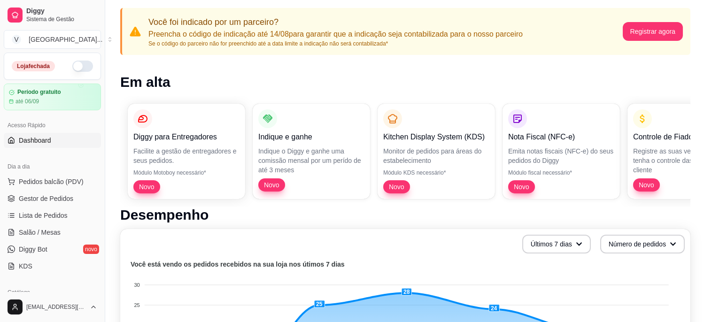
scroll to position [39, 0]
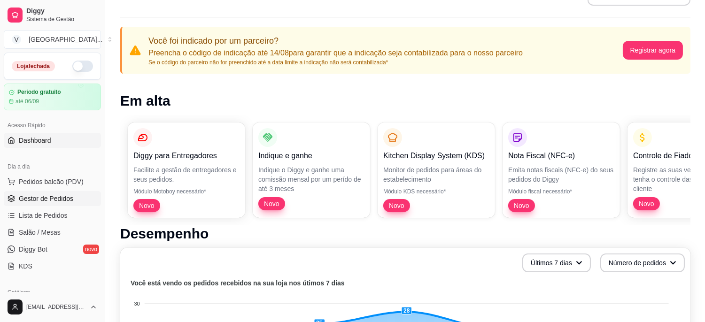
click at [58, 203] on span "Gestor de Pedidos" at bounding box center [46, 198] width 54 height 9
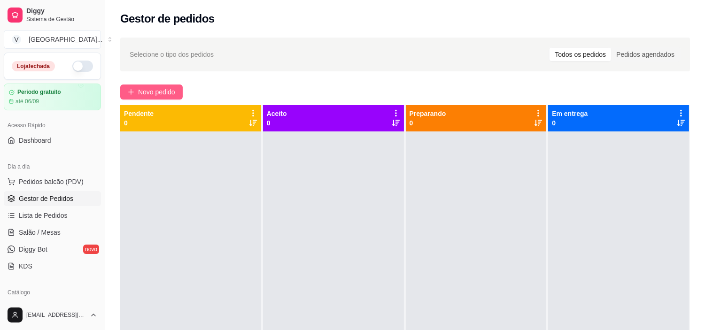
click at [153, 85] on button "Novo pedido" at bounding box center [151, 92] width 62 height 15
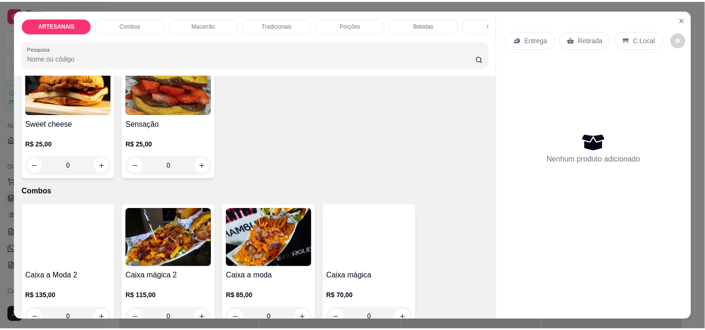
scroll to position [365, 0]
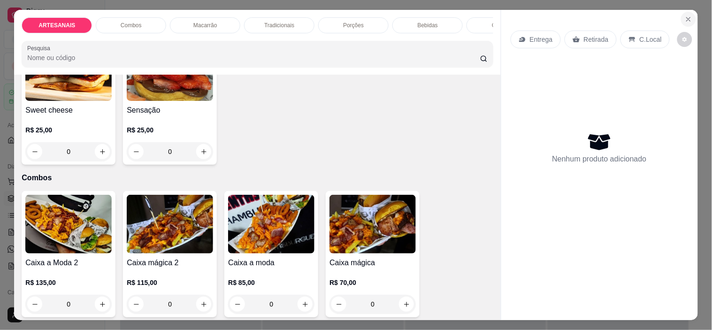
click at [691, 17] on button "Close" at bounding box center [688, 19] width 15 height 15
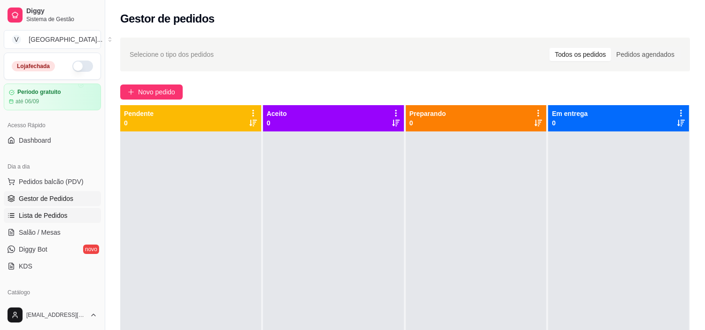
click at [50, 218] on span "Lista de Pedidos" at bounding box center [43, 215] width 49 height 9
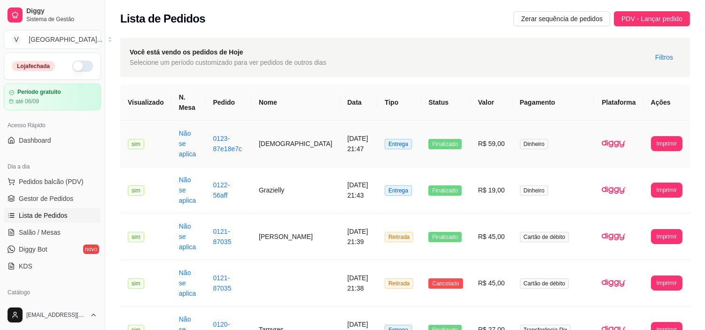
click at [421, 126] on td "Entrega" at bounding box center [399, 144] width 44 height 46
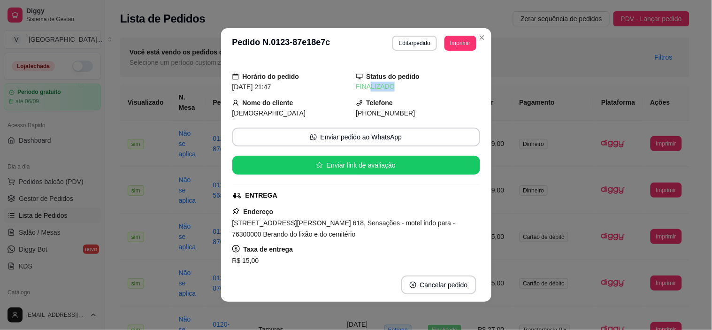
drag, startPoint x: 362, startPoint y: 88, endPoint x: 432, endPoint y: 85, distance: 70.0
click at [432, 85] on div "FINALIZADO" at bounding box center [418, 87] width 124 height 10
click at [429, 98] on div "Telefone (62) 9842-6007" at bounding box center [418, 108] width 124 height 21
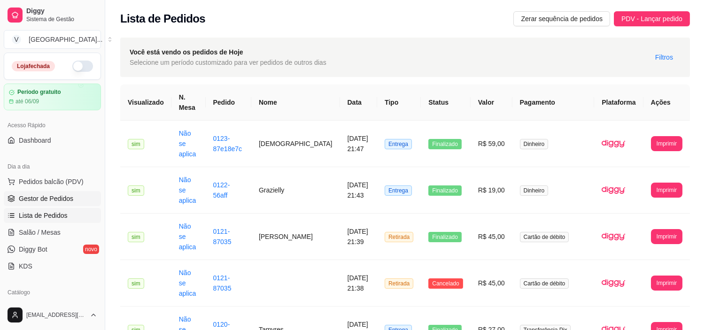
click at [45, 200] on span "Gestor de Pedidos" at bounding box center [46, 198] width 54 height 9
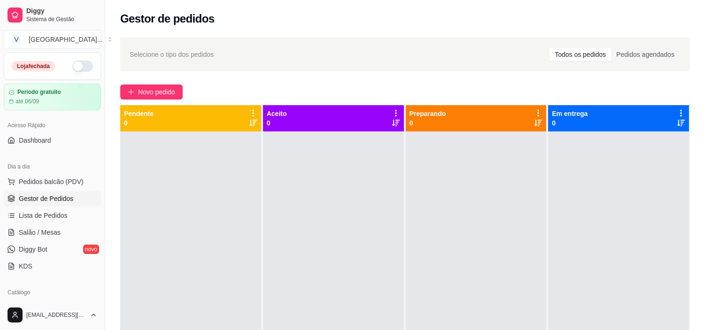
click at [468, 131] on div "Preparando 0" at bounding box center [477, 283] width 142 height 356
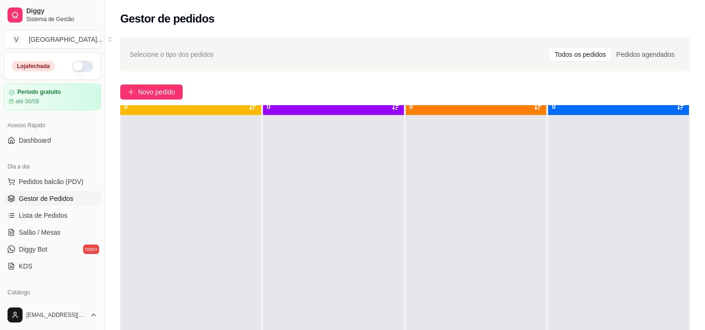
scroll to position [26, 0]
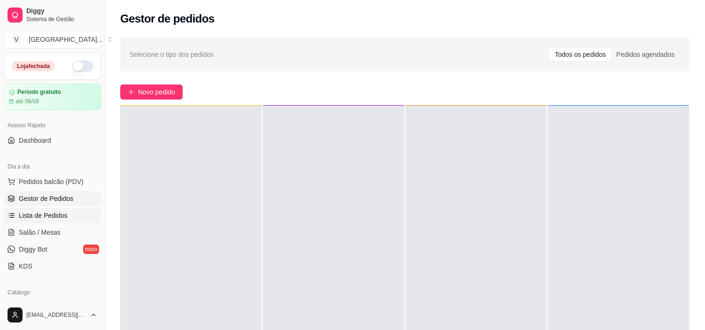
click at [81, 210] on link "Lista de Pedidos" at bounding box center [52, 215] width 97 height 15
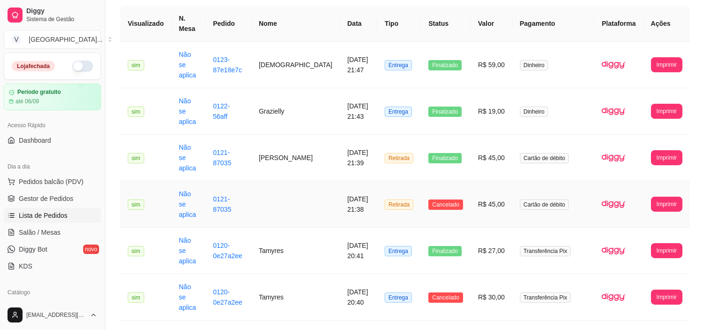
scroll to position [104, 0]
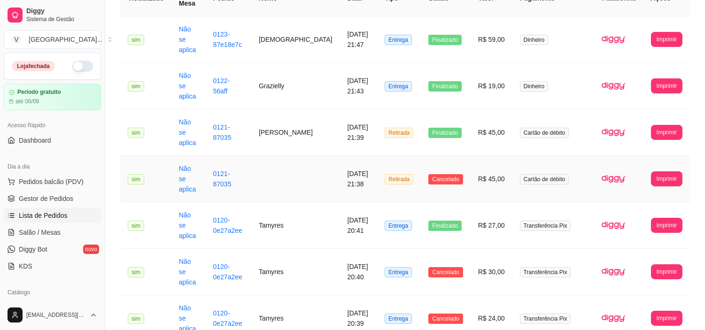
click at [457, 174] on span "Cancelado" at bounding box center [445, 179] width 34 height 10
drag, startPoint x: 292, startPoint y: 139, endPoint x: 313, endPoint y: 148, distance: 22.3
click at [313, 156] on td at bounding box center [295, 179] width 89 height 46
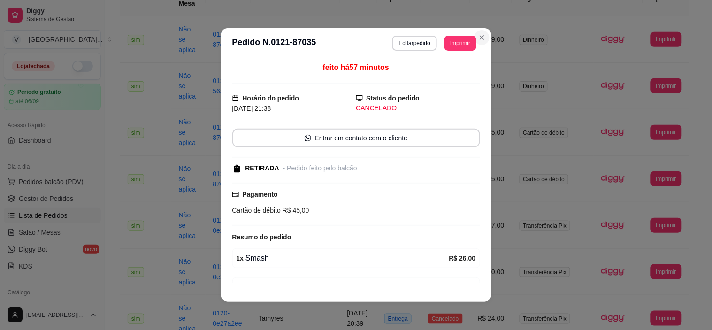
click at [484, 33] on section "**********" at bounding box center [356, 165] width 270 height 274
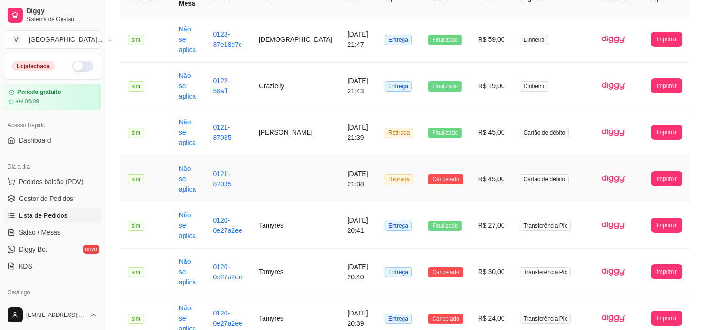
click at [293, 156] on td at bounding box center [295, 179] width 89 height 46
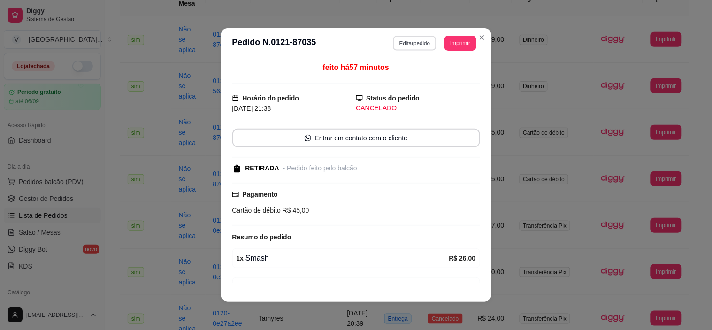
click at [420, 43] on button "Editar pedido" at bounding box center [415, 43] width 44 height 15
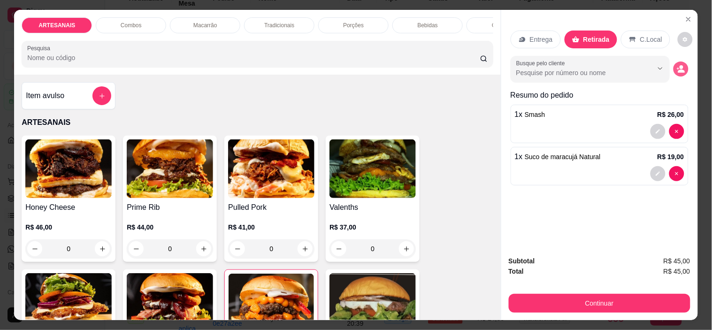
click at [677, 69] on icon "decrease-product-quantity" at bounding box center [681, 69] width 8 height 8
click at [681, 17] on button "Close" at bounding box center [688, 19] width 15 height 15
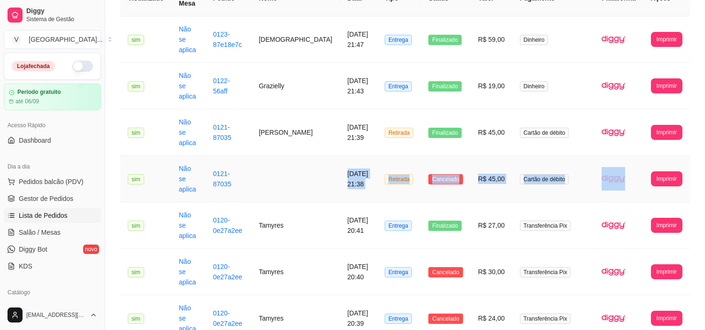
drag, startPoint x: 499, startPoint y: 131, endPoint x: 601, endPoint y: 133, distance: 102.8
click at [601, 156] on tr "**********" at bounding box center [404, 179] width 569 height 46
drag, startPoint x: 360, startPoint y: 107, endPoint x: 508, endPoint y: 105, distance: 148.8
click at [508, 109] on tr "**********" at bounding box center [404, 132] width 569 height 46
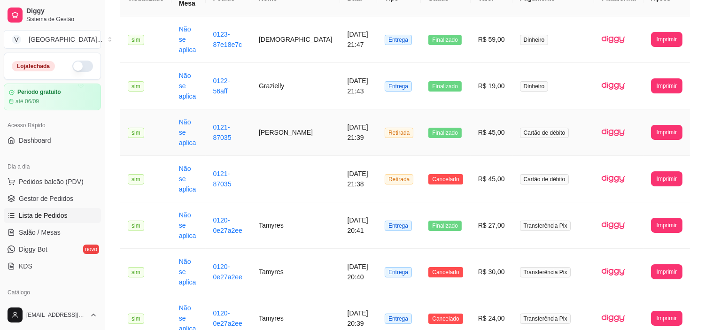
click at [520, 109] on td "Cartão de débito" at bounding box center [553, 132] width 82 height 46
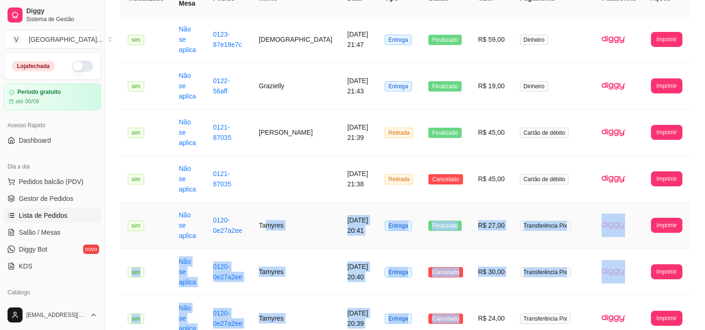
drag, startPoint x: 456, startPoint y: 272, endPoint x: 284, endPoint y: 189, distance: 191.7
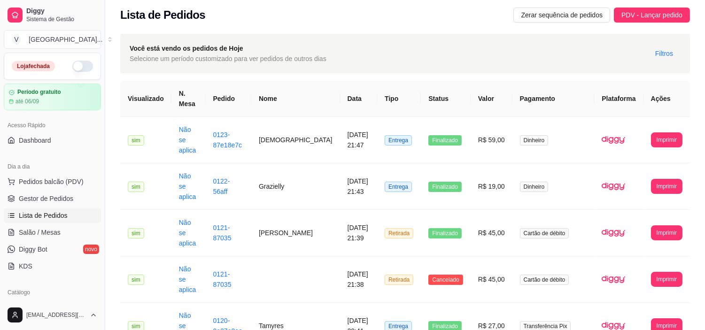
scroll to position [0, 0]
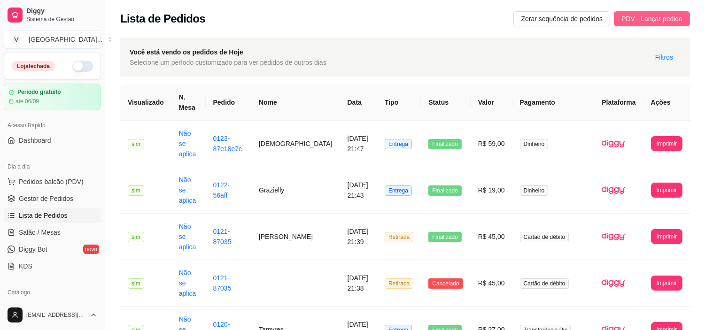
click at [645, 19] on span "PDV - Lançar pedido" at bounding box center [651, 19] width 61 height 10
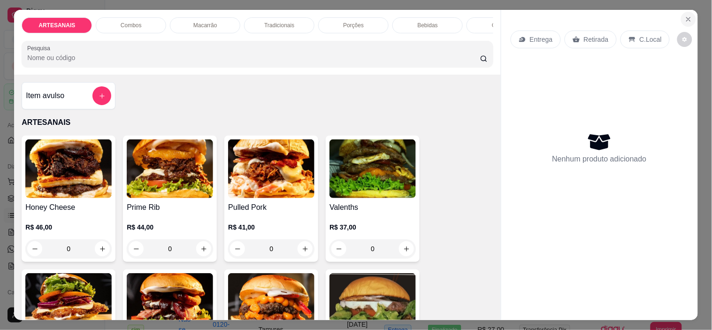
click at [688, 12] on button "Close" at bounding box center [688, 19] width 15 height 15
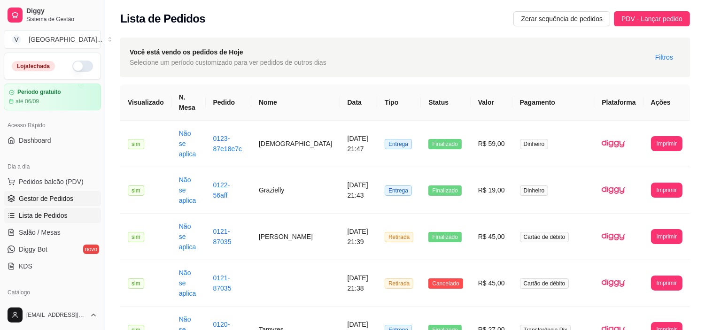
click at [69, 195] on span "Gestor de Pedidos" at bounding box center [46, 198] width 54 height 9
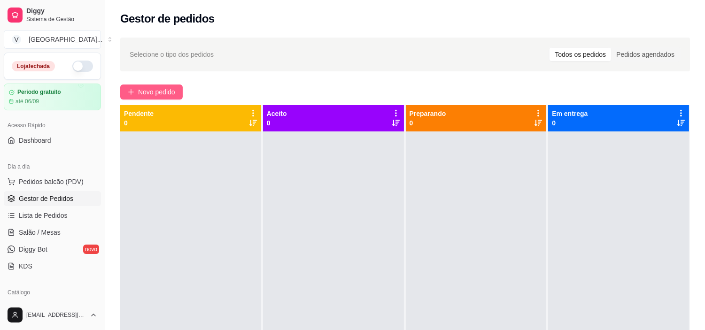
click at [163, 87] on span "Novo pedido" at bounding box center [156, 92] width 37 height 10
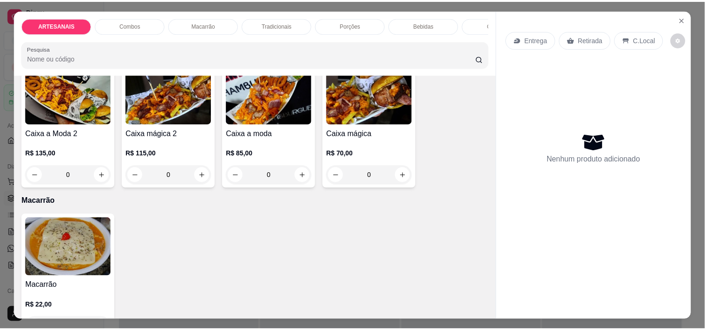
scroll to position [730, 0]
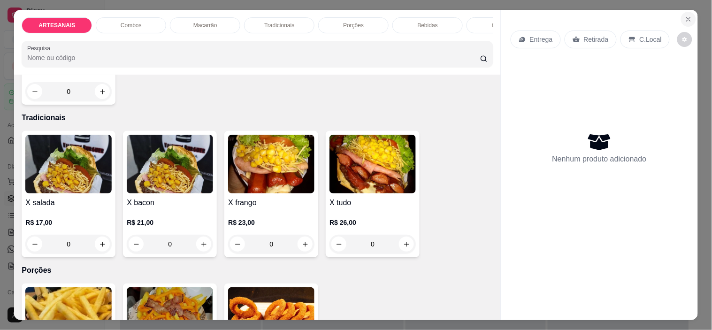
click at [687, 15] on icon "Close" at bounding box center [689, 19] width 8 height 8
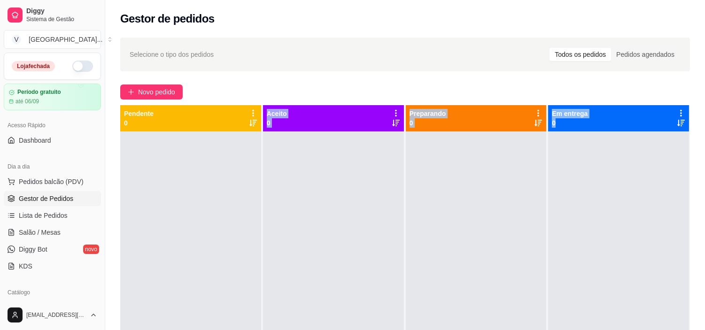
drag, startPoint x: 196, startPoint y: 195, endPoint x: 633, endPoint y: 198, distance: 437.1
click at [662, 209] on div "Pendente 0 Aceito 0 Preparando 0 Em entrega 0" at bounding box center [404, 270] width 569 height 330
click at [59, 208] on link "Lista de Pedidos" at bounding box center [52, 215] width 97 height 15
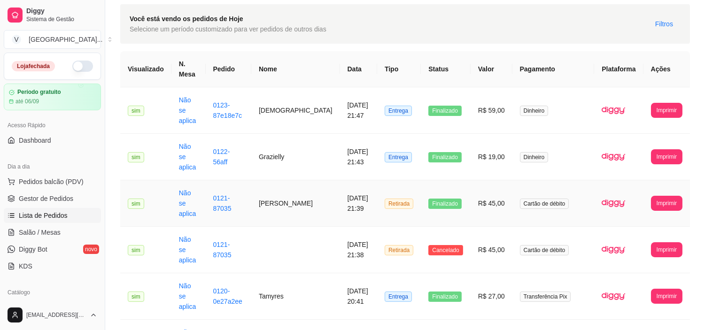
scroll to position [52, 0]
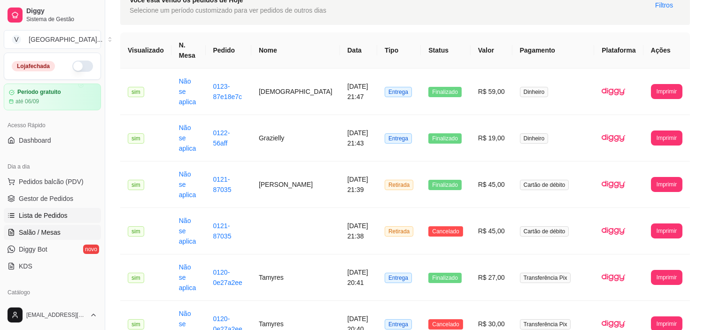
click at [54, 238] on link "Salão / Mesas" at bounding box center [52, 232] width 97 height 15
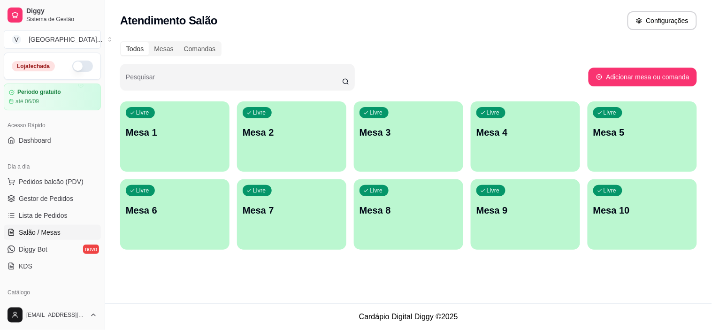
click at [165, 153] on div "Livre Mesa 1" at bounding box center [174, 130] width 109 height 59
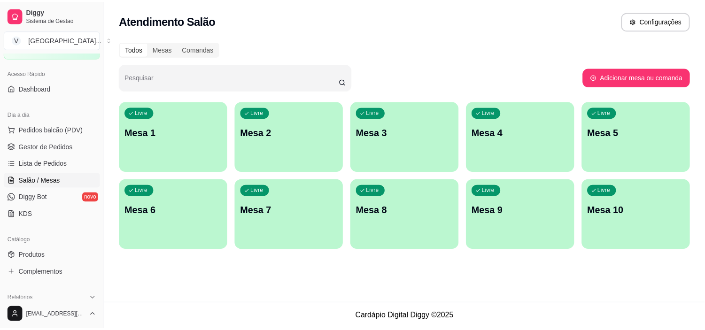
scroll to position [156, 0]
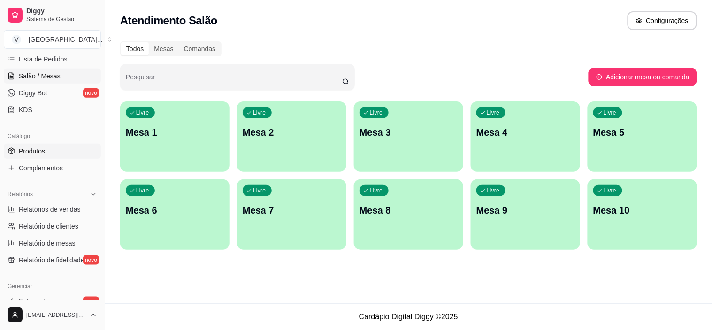
click at [33, 149] on span "Produtos" at bounding box center [32, 150] width 26 height 9
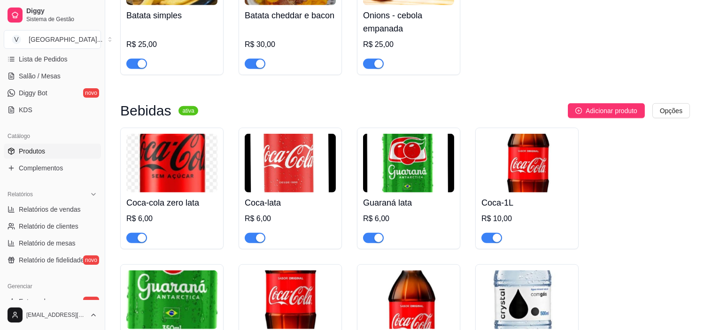
scroll to position [1408, 0]
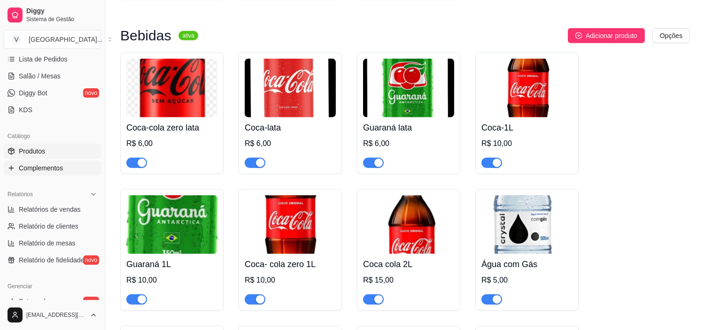
click at [35, 175] on link "Complementos" at bounding box center [52, 168] width 97 height 15
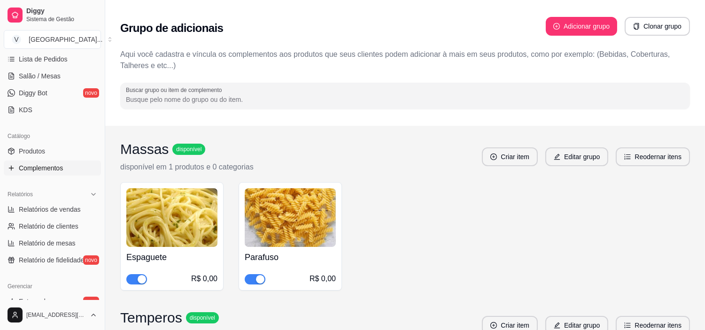
click at [55, 129] on div "Catálogo" at bounding box center [52, 136] width 97 height 15
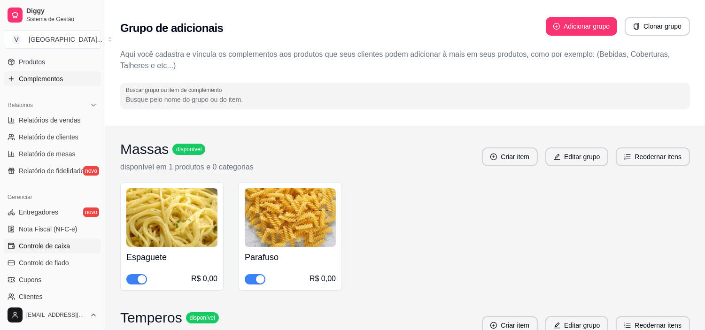
scroll to position [261, 0]
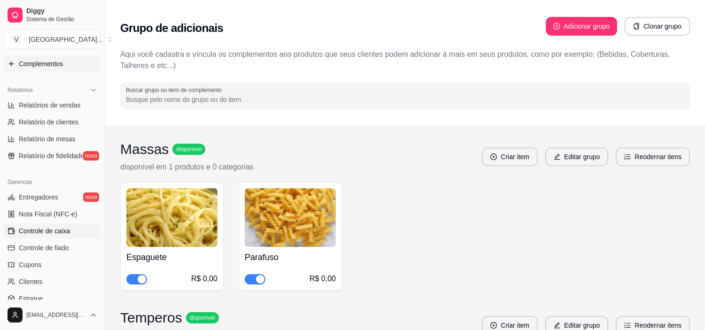
click at [70, 229] on link "Controle de caixa" at bounding box center [52, 230] width 97 height 15
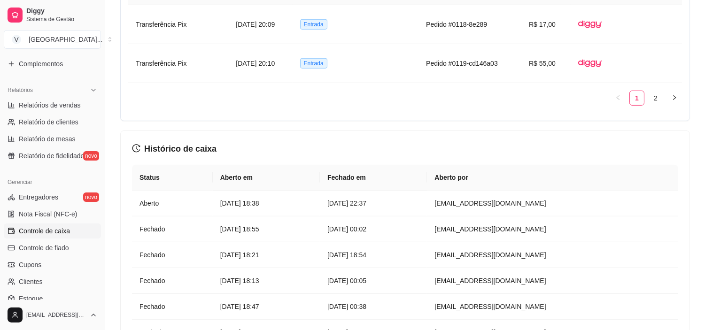
scroll to position [1097, 0]
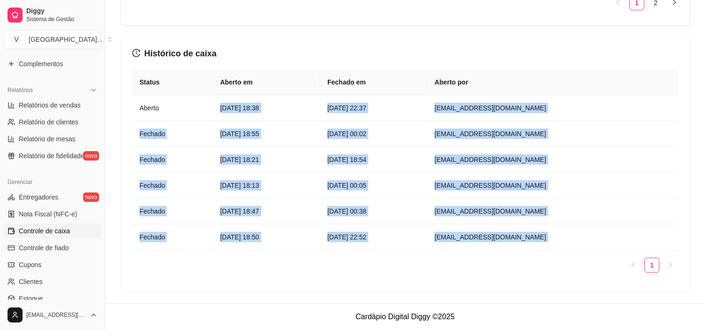
drag, startPoint x: 203, startPoint y: 120, endPoint x: 687, endPoint y: 274, distance: 507.9
click at [687, 274] on div "Histórico de caixa Status Aberto em Fechado em Aberto por Aberto 12 de ago de 2…" at bounding box center [405, 164] width 569 height 256
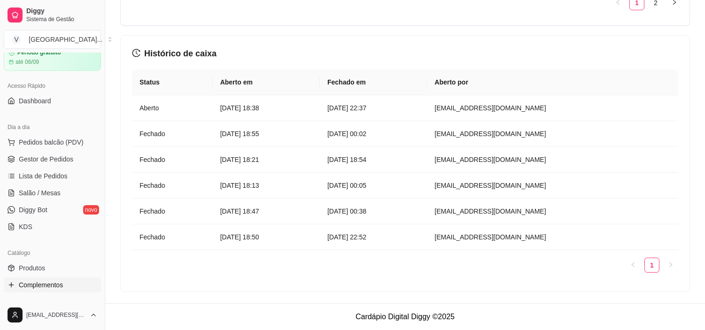
scroll to position [0, 0]
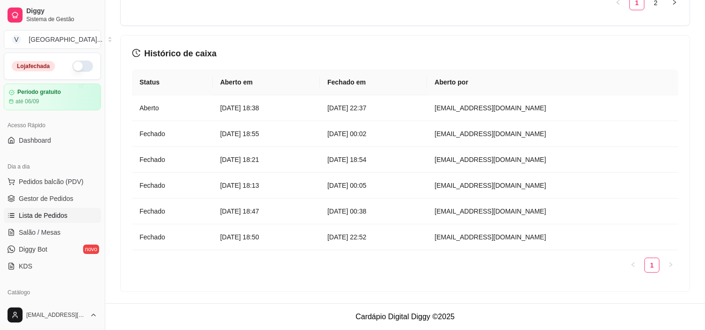
click at [75, 213] on link "Lista de Pedidos" at bounding box center [52, 215] width 97 height 15
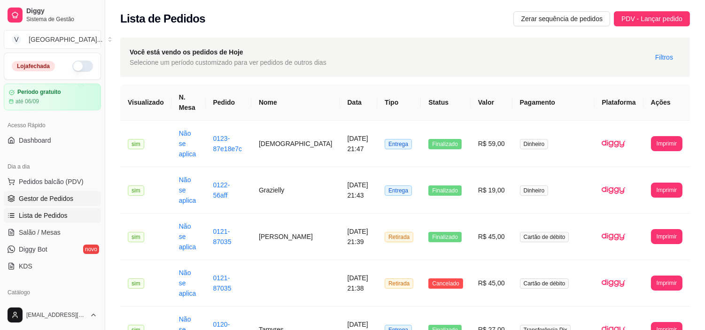
click at [67, 200] on span "Gestor de Pedidos" at bounding box center [46, 198] width 54 height 9
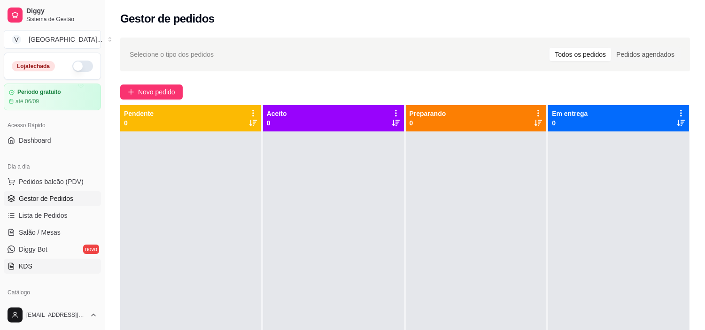
drag, startPoint x: 31, startPoint y: 236, endPoint x: 33, endPoint y: 260, distance: 24.1
click at [31, 239] on ul "Pedidos balcão (PDV) Gestor de Pedidos Lista de Pedidos Salão / Mesas Diggy Bot…" at bounding box center [52, 224] width 97 height 100
click at [52, 222] on link "Lista de Pedidos" at bounding box center [52, 215] width 97 height 15
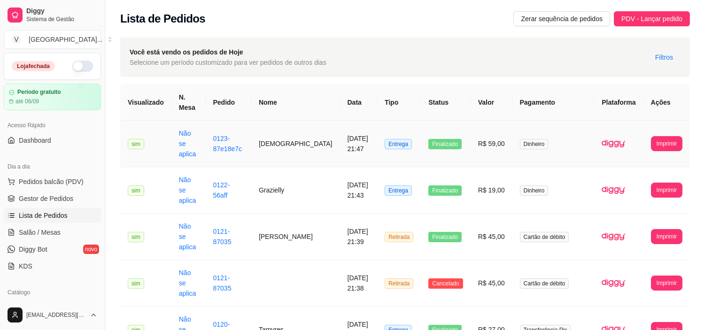
click at [451, 138] on td "Finalizado" at bounding box center [445, 144] width 49 height 46
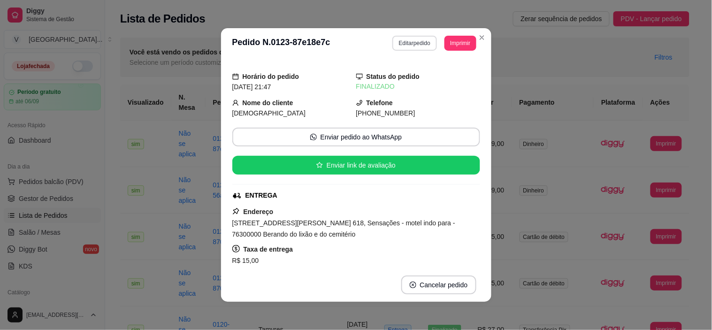
click at [418, 45] on button "Editar pedido" at bounding box center [414, 43] width 45 height 15
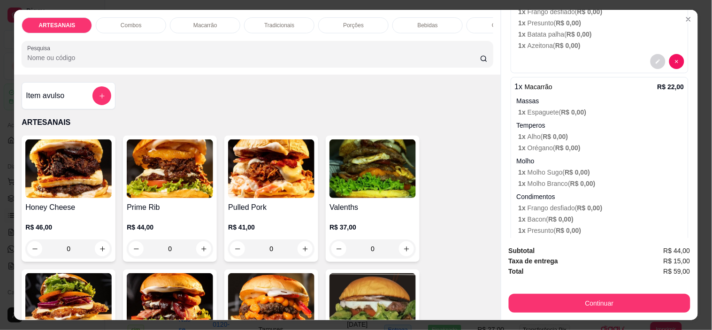
scroll to position [394, 0]
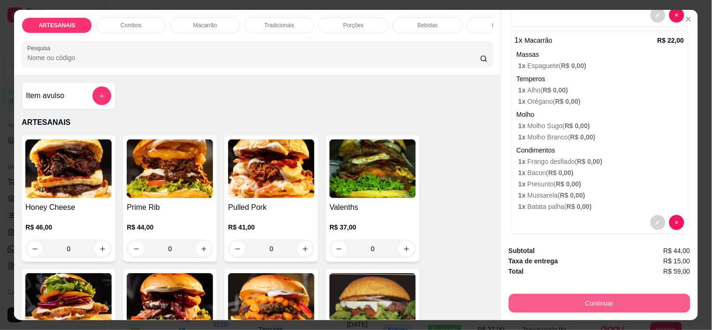
click at [618, 294] on button "Continuar" at bounding box center [600, 303] width 182 height 19
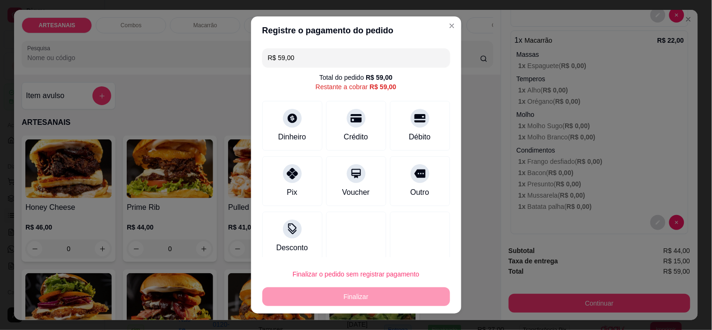
click at [444, 33] on header "Registre o pagamento do pedido" at bounding box center [356, 30] width 210 height 28
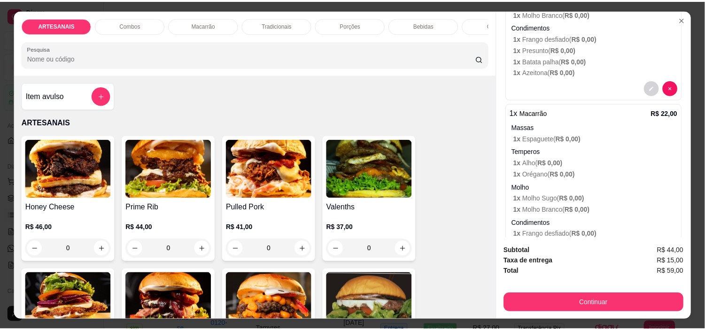
scroll to position [185, 0]
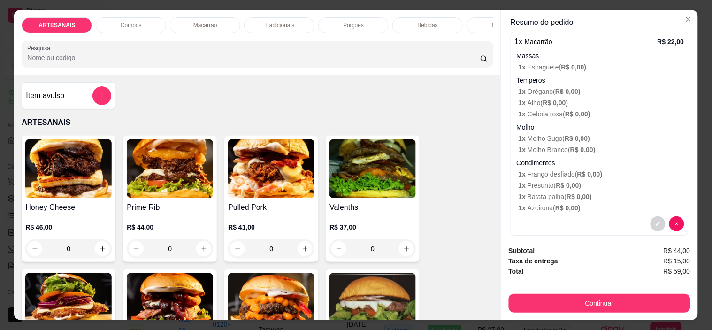
click at [686, 15] on icon "Close" at bounding box center [689, 19] width 8 height 8
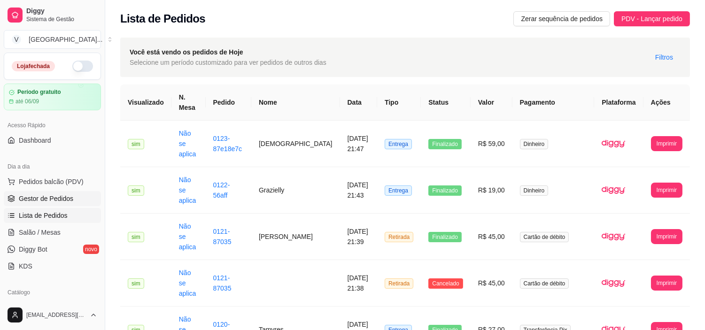
click at [63, 196] on span "Gestor de Pedidos" at bounding box center [46, 198] width 54 height 9
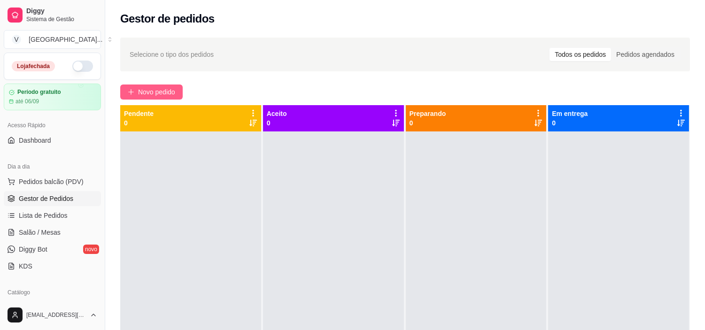
click at [165, 92] on span "Novo pedido" at bounding box center [156, 92] width 37 height 10
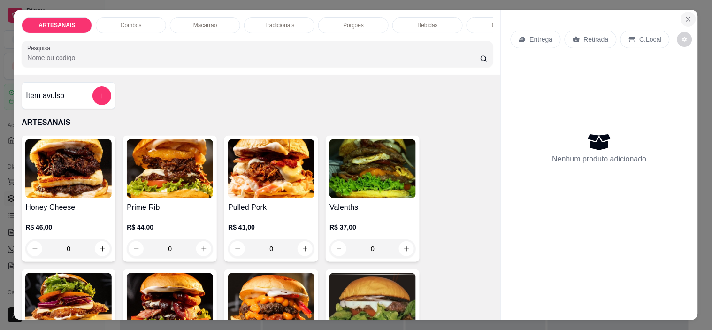
click at [681, 14] on button "Close" at bounding box center [688, 19] width 15 height 15
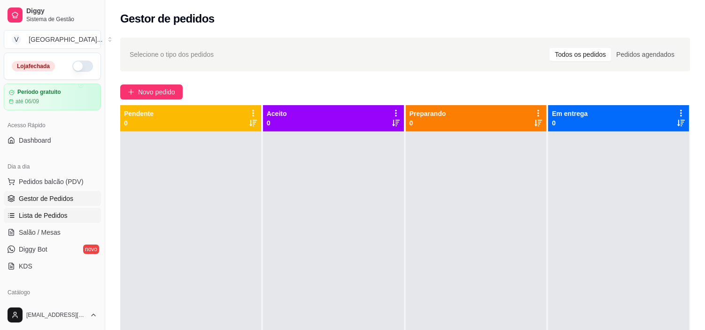
click at [69, 215] on link "Lista de Pedidos" at bounding box center [52, 215] width 97 height 15
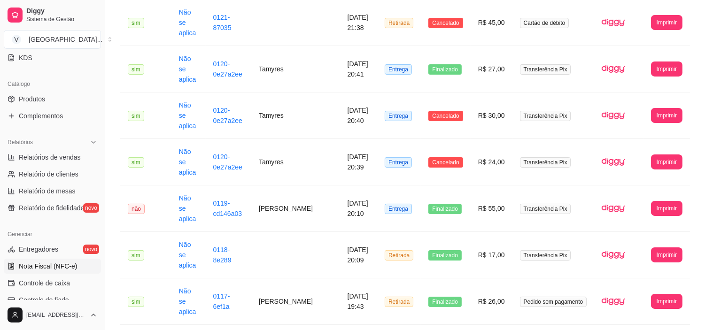
scroll to position [261, 0]
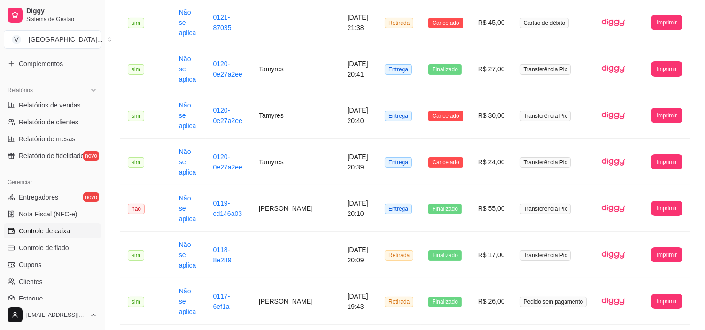
click at [51, 236] on link "Controle de caixa" at bounding box center [52, 230] width 97 height 15
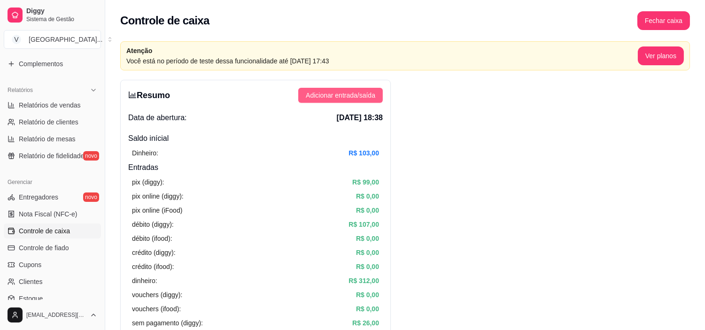
click at [333, 96] on span "Adicionar entrada/saída" at bounding box center [340, 95] width 69 height 10
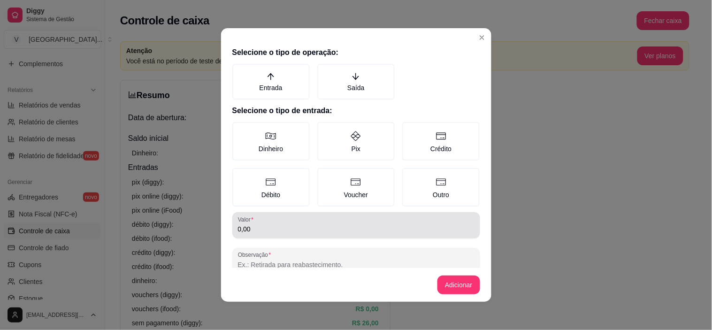
click at [273, 221] on div "0,00" at bounding box center [356, 225] width 237 height 19
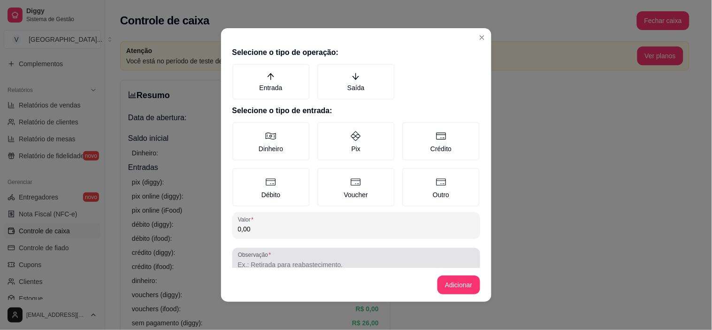
click at [304, 254] on div at bounding box center [356, 261] width 237 height 19
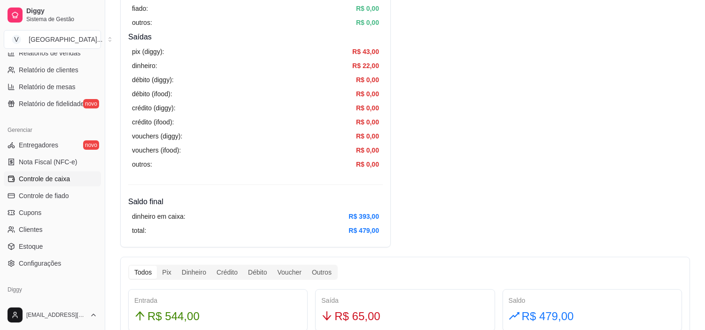
scroll to position [313, 0]
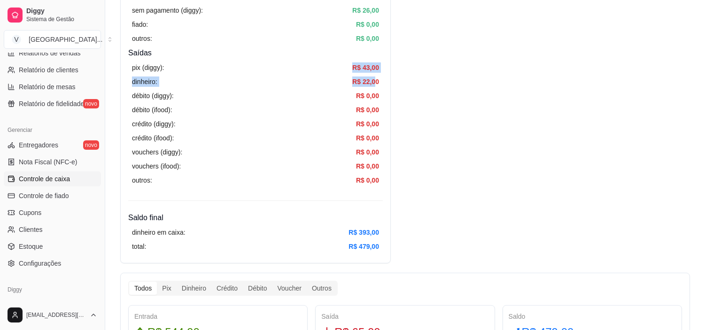
drag, startPoint x: 372, startPoint y: 81, endPoint x: 301, endPoint y: 80, distance: 70.9
click at [222, 68] on div "pix (diggy): R$ 43,00 dinheiro: R$ 22,00 débito (diggy): R$ 0,00 débito (ifood)…" at bounding box center [255, 124] width 254 height 131
drag, startPoint x: 481, startPoint y: 118, endPoint x: 413, endPoint y: 154, distance: 77.1
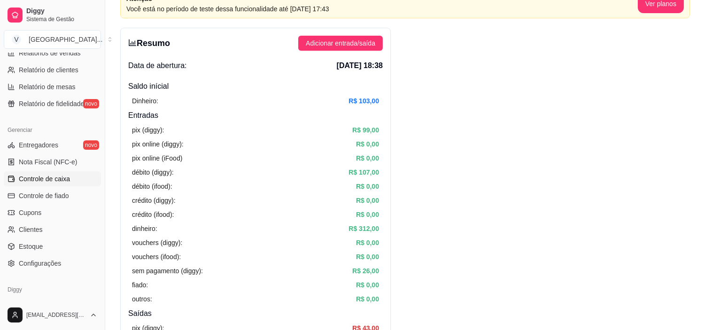
scroll to position [0, 0]
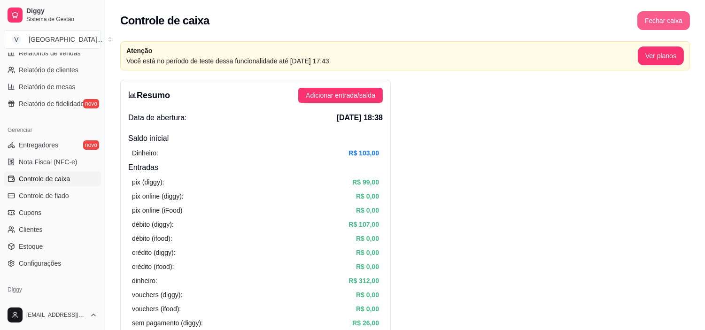
click at [664, 16] on button "Fechar caixa" at bounding box center [663, 20] width 53 height 19
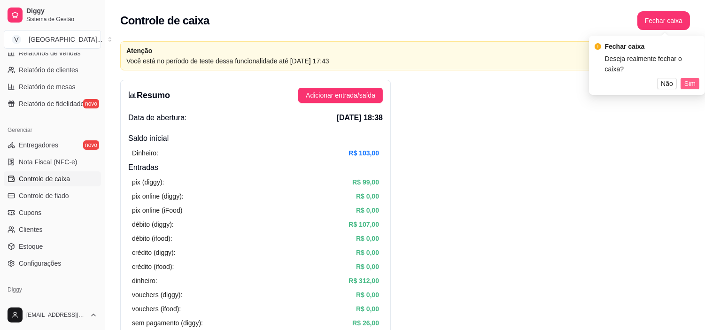
click at [691, 78] on span "Sim" at bounding box center [689, 83] width 11 height 10
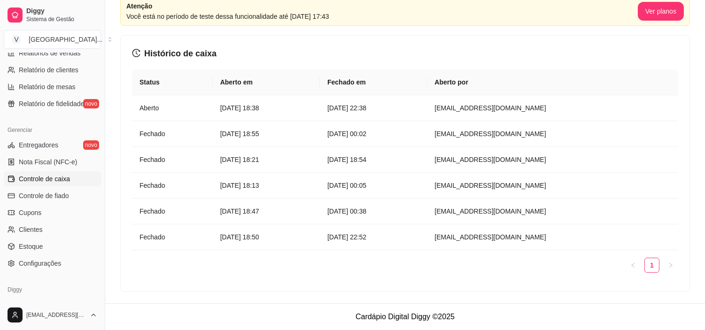
scroll to position [45, 0]
click at [219, 165] on td "10 de ago de 2025 às 18:21" at bounding box center [266, 160] width 107 height 26
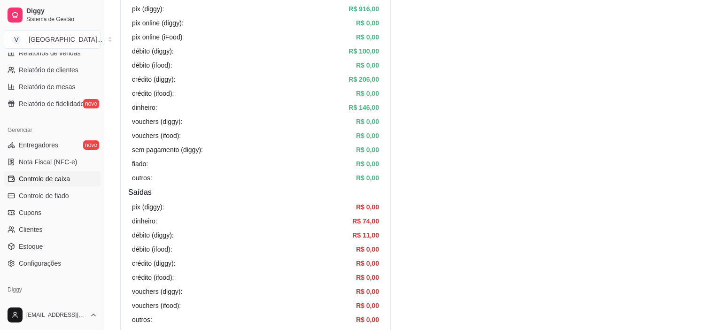
scroll to position [156, 0]
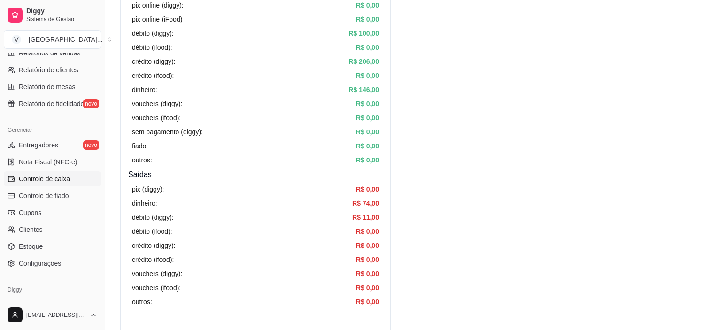
click at [370, 197] on div "pix (diggy): R$ 0,00 dinheiro: R$ 74,00 débito (diggy): R$ 11,00 débito (ifood)…" at bounding box center [255, 245] width 254 height 131
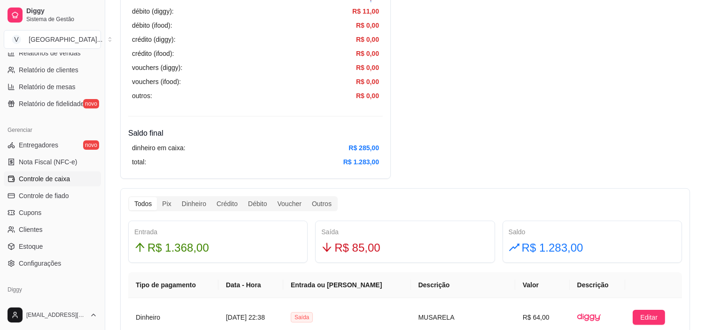
scroll to position [365, 0]
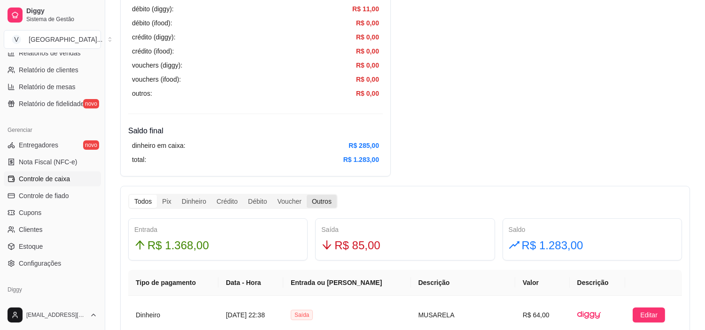
click at [312, 200] on div "Outros" at bounding box center [322, 201] width 30 height 13
click at [307, 195] on input "Outros" at bounding box center [307, 195] width 0 height 0
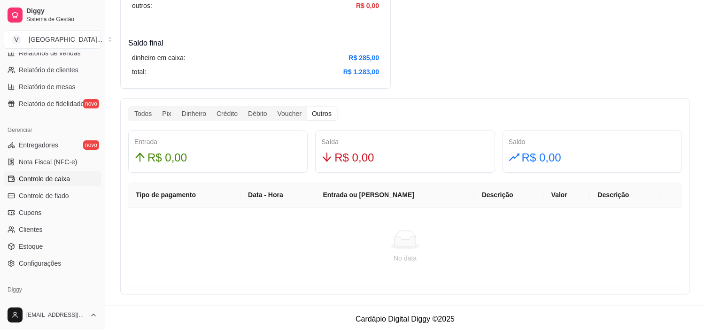
scroll to position [454, 0]
click at [358, 154] on span "R$ 0,00" at bounding box center [353, 156] width 39 height 18
click at [142, 114] on div "Todos" at bounding box center [143, 112] width 28 height 13
click at [129, 106] on input "Todos" at bounding box center [129, 106] width 0 height 0
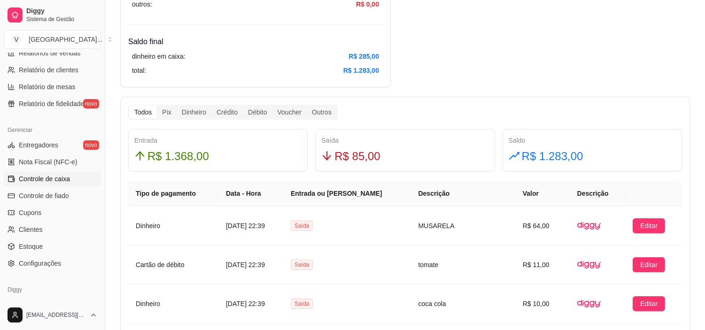
click at [382, 139] on div "Saída" at bounding box center [404, 140] width 167 height 10
click at [346, 152] on span "R$ 85,00" at bounding box center [357, 156] width 46 height 18
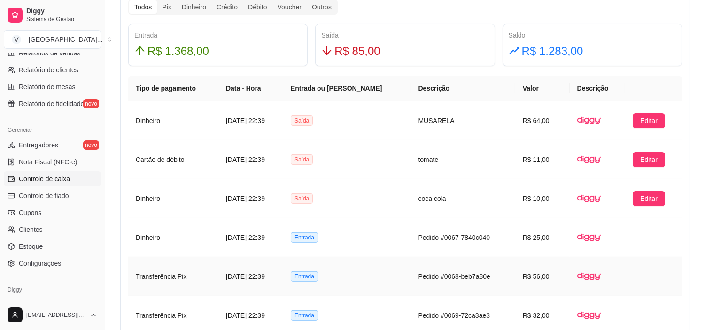
scroll to position [559, 0]
click at [356, 152] on td "Saída" at bounding box center [347, 160] width 128 height 39
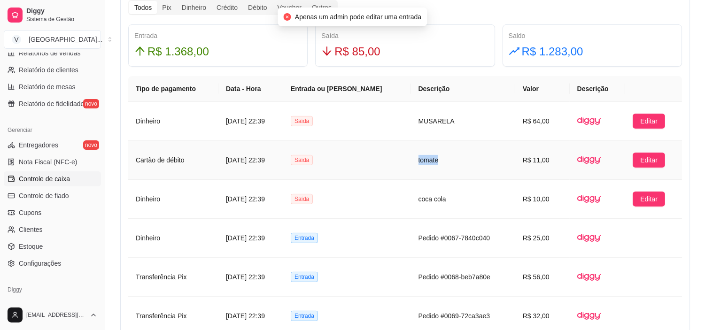
drag, startPoint x: 443, startPoint y: 161, endPoint x: 414, endPoint y: 160, distance: 28.7
click at [414, 160] on td "tomate" at bounding box center [463, 160] width 104 height 39
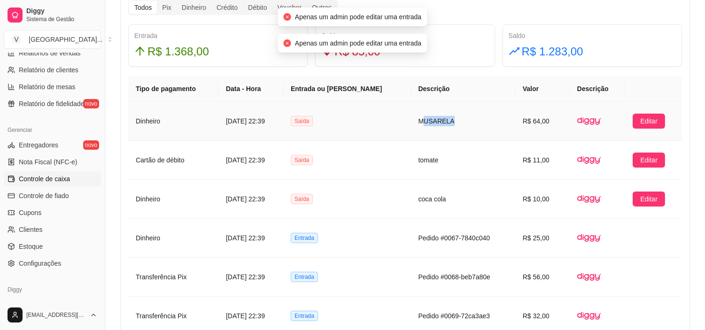
drag, startPoint x: 467, startPoint y: 124, endPoint x: 426, endPoint y: 127, distance: 41.4
click at [426, 127] on td "MUSARELA" at bounding box center [463, 121] width 104 height 39
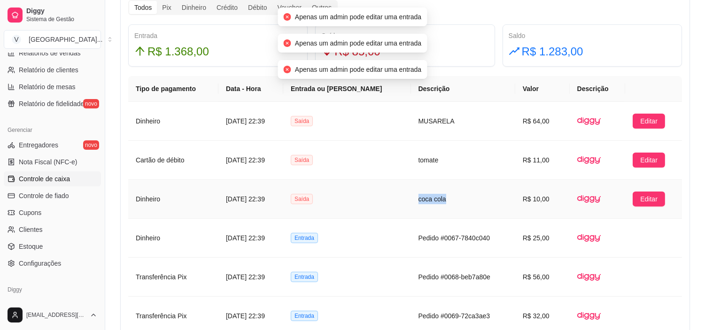
drag, startPoint x: 429, startPoint y: 201, endPoint x: 421, endPoint y: 201, distance: 8.0
click at [421, 201] on td "coca cola" at bounding box center [463, 199] width 104 height 39
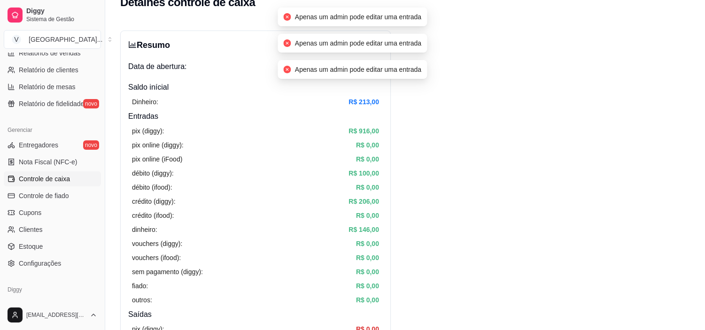
scroll to position [0, 0]
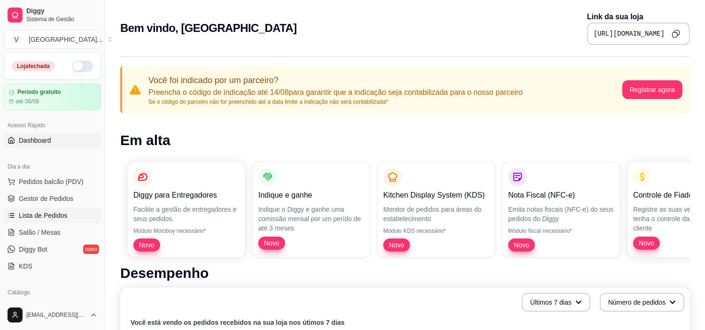
click at [34, 217] on span "Lista de Pedidos" at bounding box center [43, 215] width 49 height 9
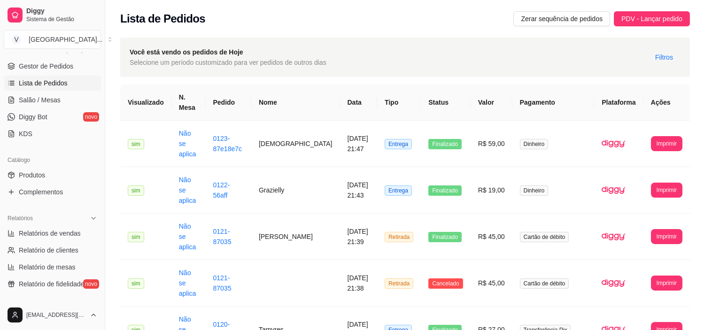
scroll to position [156, 0]
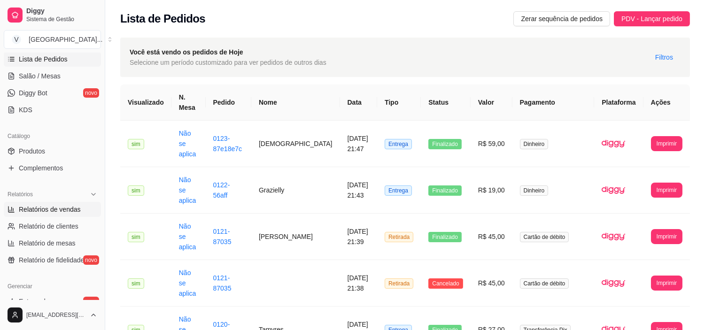
click at [67, 208] on span "Relatórios de vendas" at bounding box center [50, 209] width 62 height 9
select select "ALL"
select select "0"
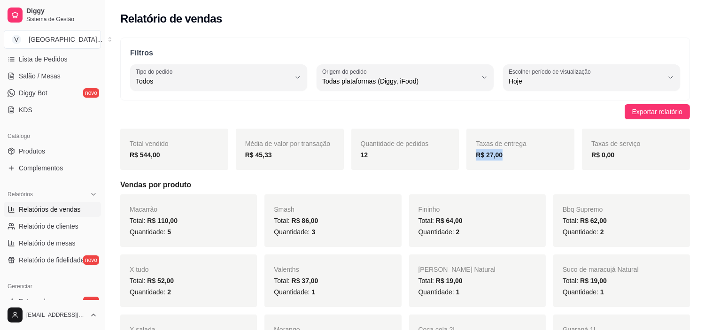
drag, startPoint x: 511, startPoint y: 153, endPoint x: 476, endPoint y: 158, distance: 34.7
click at [476, 158] on div "R$ 27,00" at bounding box center [520, 154] width 89 height 11
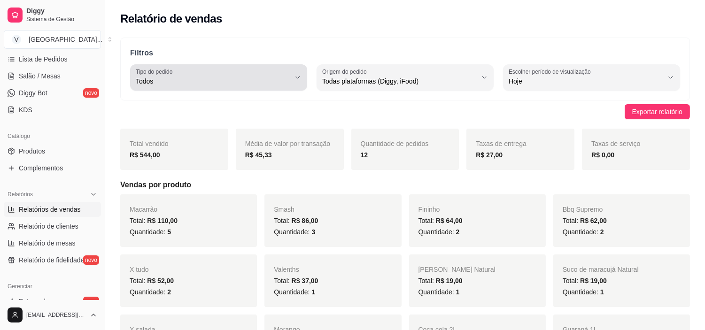
click at [272, 80] on span "Todos" at bounding box center [213, 81] width 154 height 9
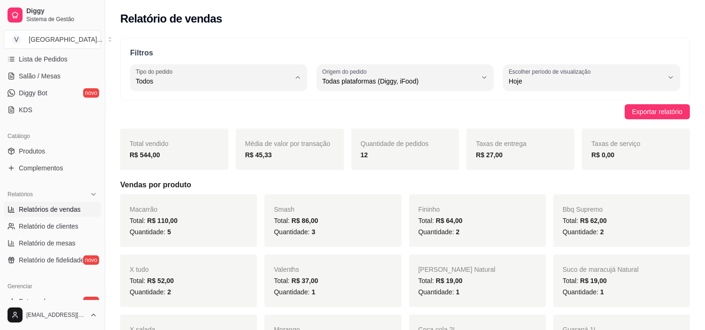
click at [184, 101] on span "Todos" at bounding box center [214, 103] width 146 height 9
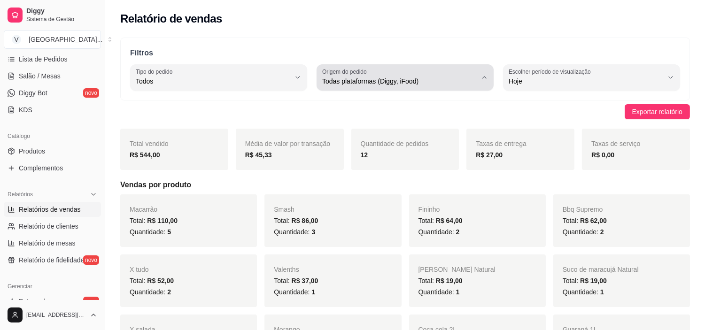
click at [458, 84] on span "Todas plataformas (Diggy, iFood)" at bounding box center [399, 81] width 154 height 9
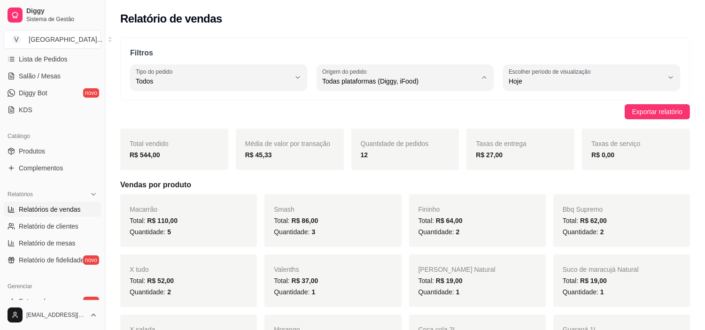
click at [369, 100] on span "Todas plataformas (Diggy, iFood)" at bounding box center [400, 103] width 146 height 9
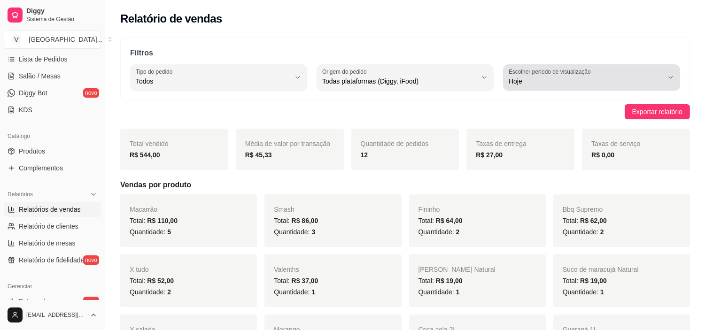
click at [603, 77] on span "Hoje" at bounding box center [585, 81] width 154 height 9
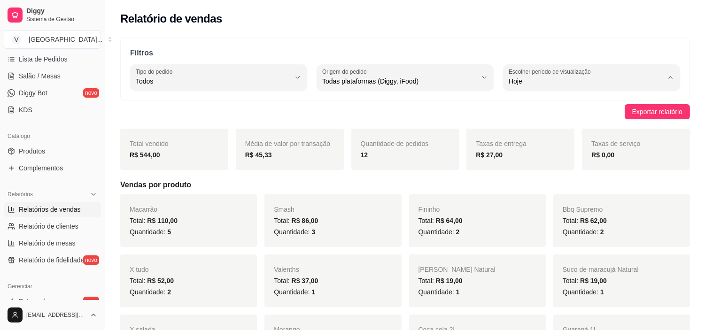
click at [532, 110] on li "Hoje" at bounding box center [591, 104] width 163 height 15
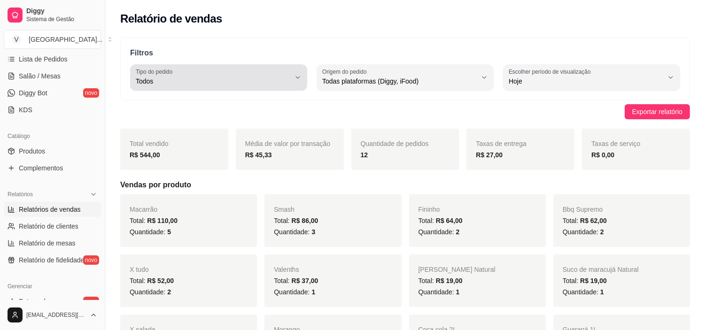
click at [241, 77] on span "Todos" at bounding box center [213, 81] width 154 height 9
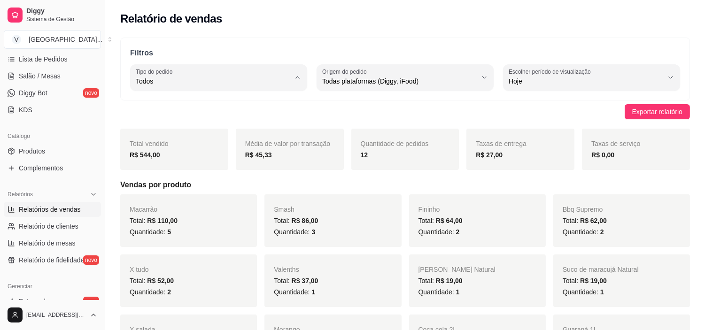
click at [175, 123] on span "Entrega" at bounding box center [214, 119] width 146 height 9
type input "DELIVERY"
select select "DELIVERY"
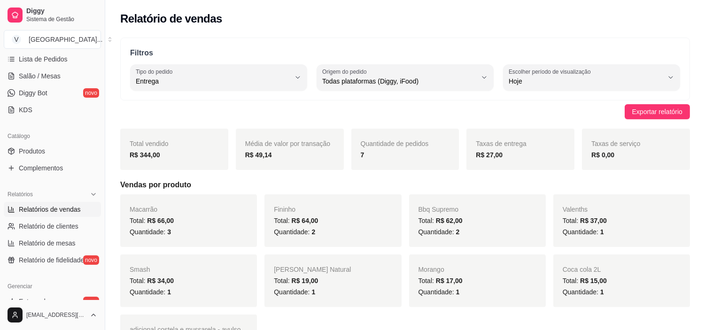
drag, startPoint x: 443, startPoint y: 154, endPoint x: 367, endPoint y: 148, distance: 76.2
drag, startPoint x: 367, startPoint y: 148, endPoint x: 315, endPoint y: 27, distance: 131.9
click at [315, 27] on div "Relatório de vendas" at bounding box center [404, 16] width 599 height 32
drag, startPoint x: 507, startPoint y: 154, endPoint x: 475, endPoint y: 166, distance: 34.2
click at [475, 166] on div "Taxas de entrega R$ 27,00" at bounding box center [520, 149] width 108 height 41
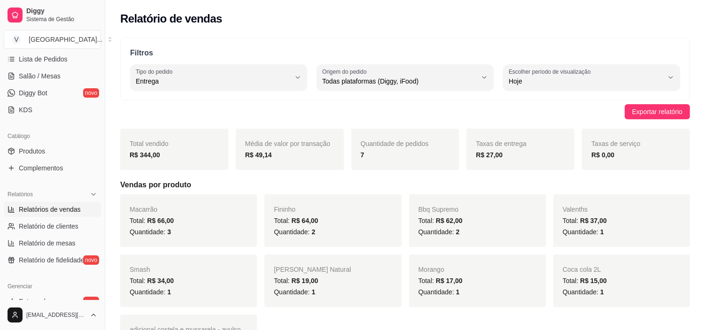
drag, startPoint x: 368, startPoint y: 154, endPoint x: 350, endPoint y: 155, distance: 17.9
click at [350, 155] on div "Total vendido R$ 344,00 Média de valor por transação R$ 49,14 Quantidade de ped…" at bounding box center [404, 149] width 569 height 41
click at [509, 140] on span "Taxas de entrega" at bounding box center [501, 144] width 50 height 8
